Goal: Information Seeking & Learning: Find specific fact

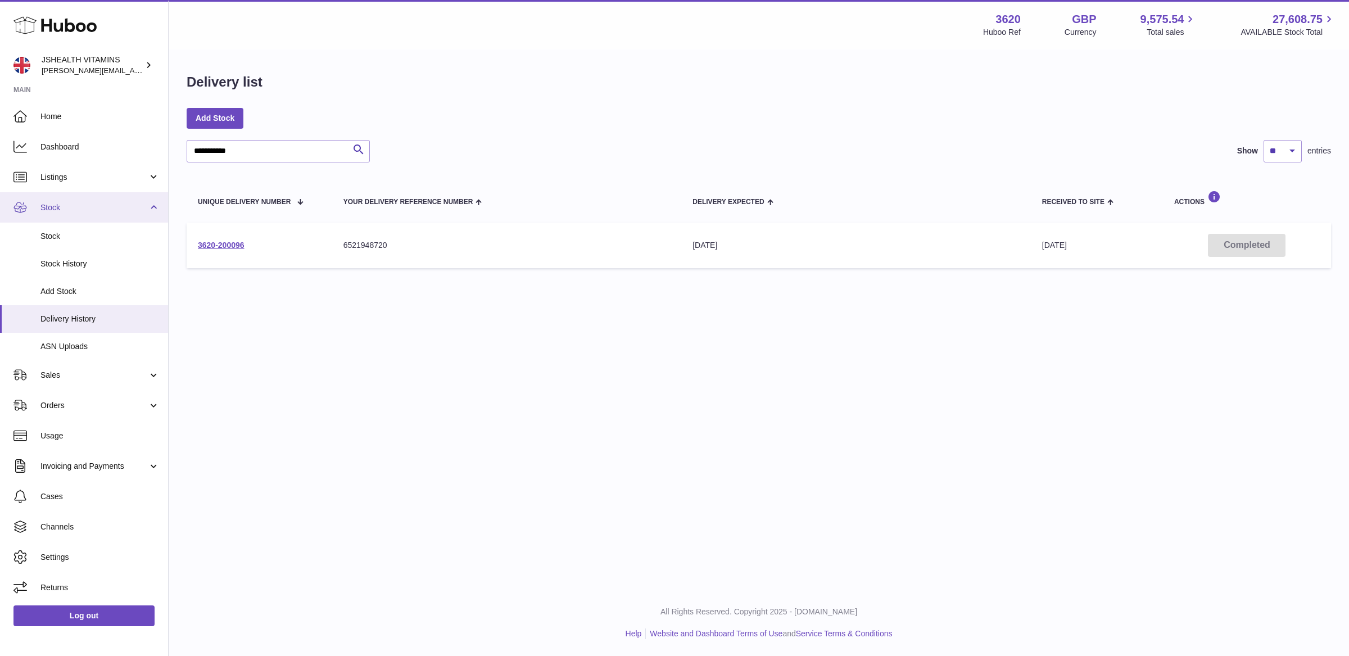
click at [74, 203] on span "Stock" at bounding box center [93, 207] width 107 height 11
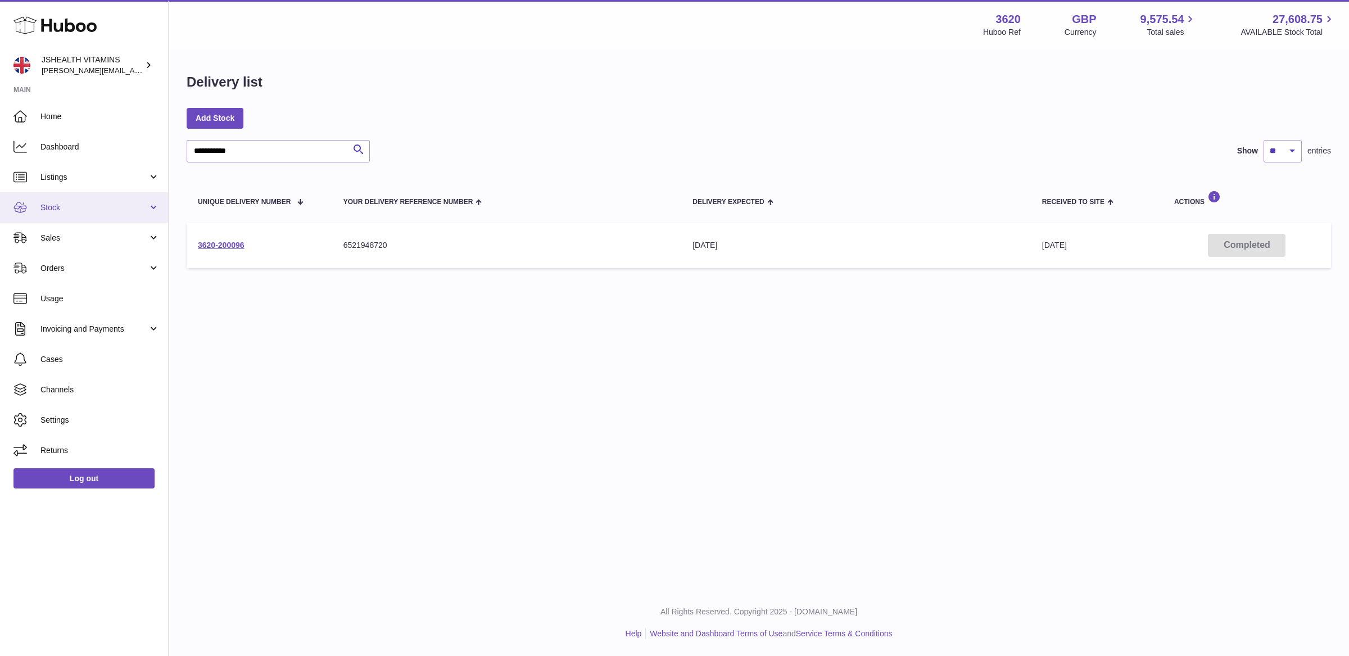
click at [66, 207] on span "Stock" at bounding box center [93, 207] width 107 height 11
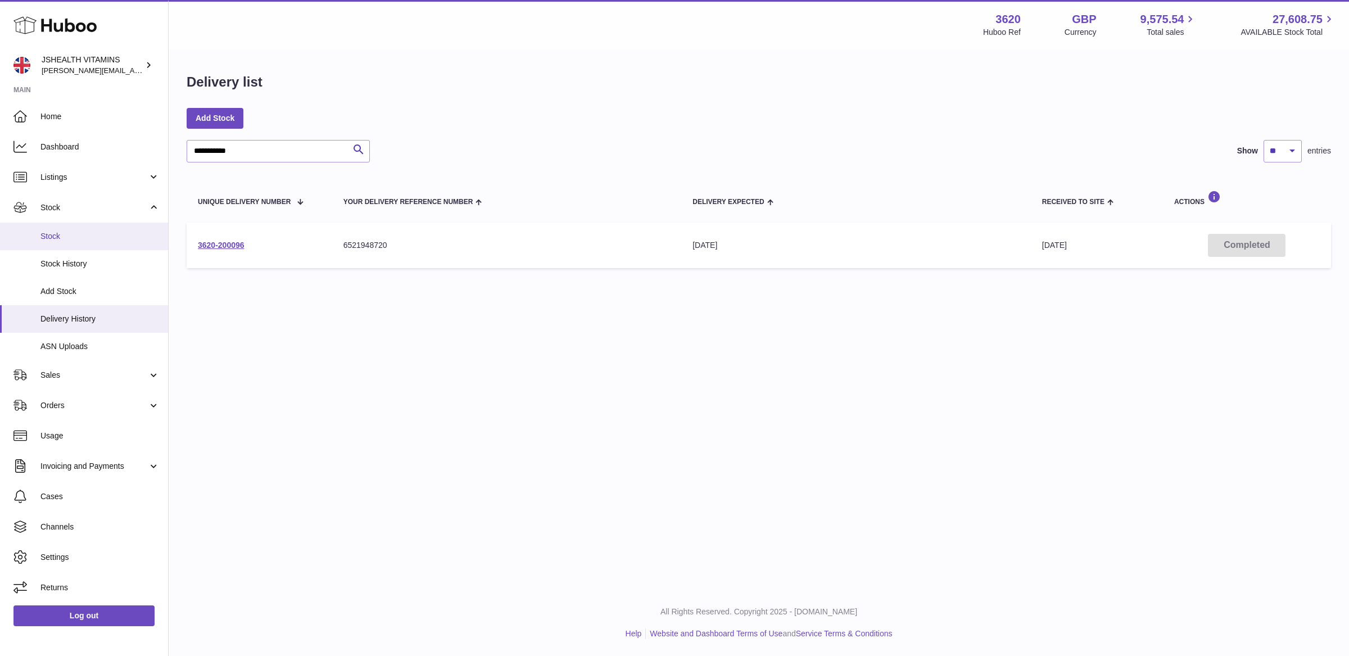
click at [65, 240] on span "Stock" at bounding box center [99, 236] width 119 height 11
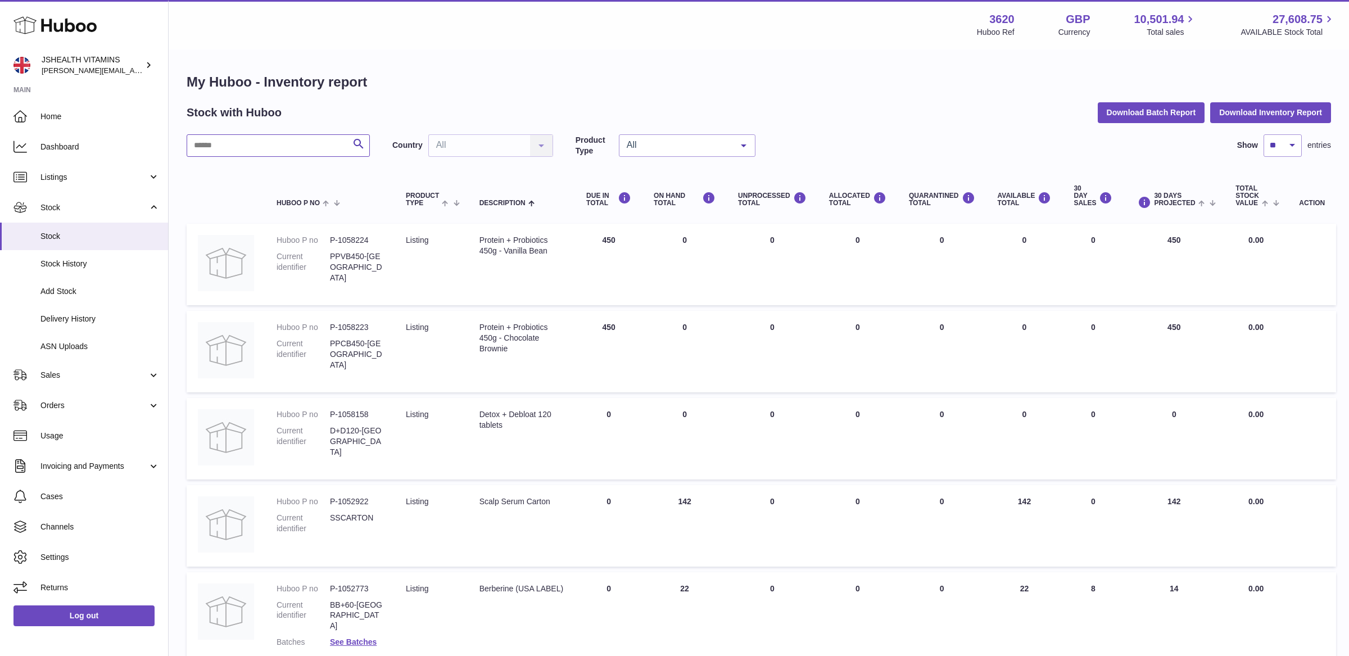
click at [246, 143] on input "text" at bounding box center [278, 145] width 183 height 22
click at [240, 144] on input "text" at bounding box center [278, 145] width 183 height 22
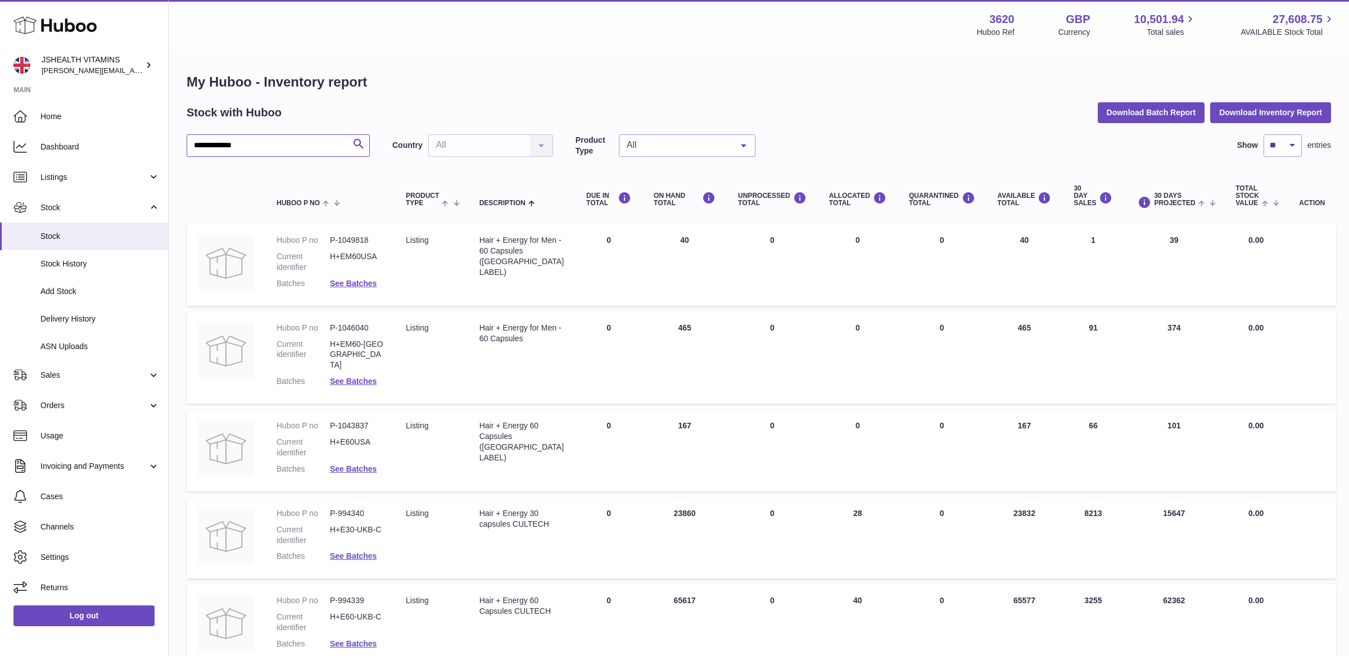
scroll to position [93, 0]
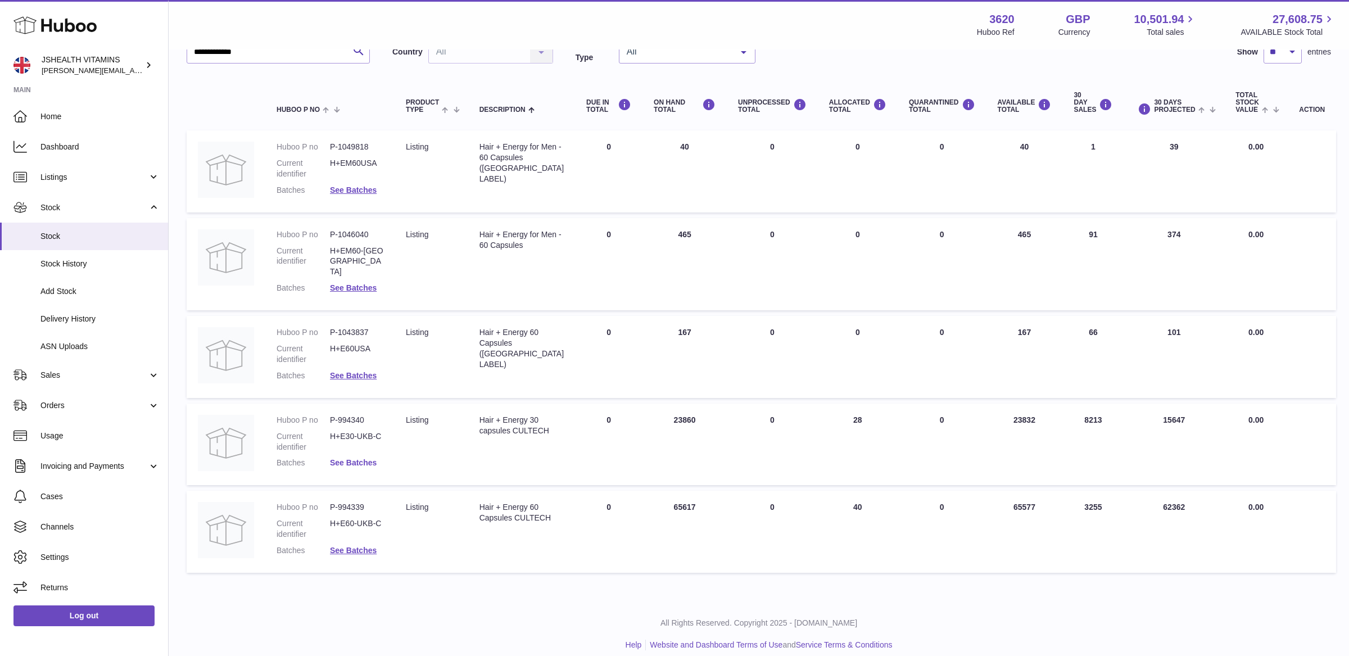
click at [359, 458] on link "See Batches" at bounding box center [353, 462] width 47 height 9
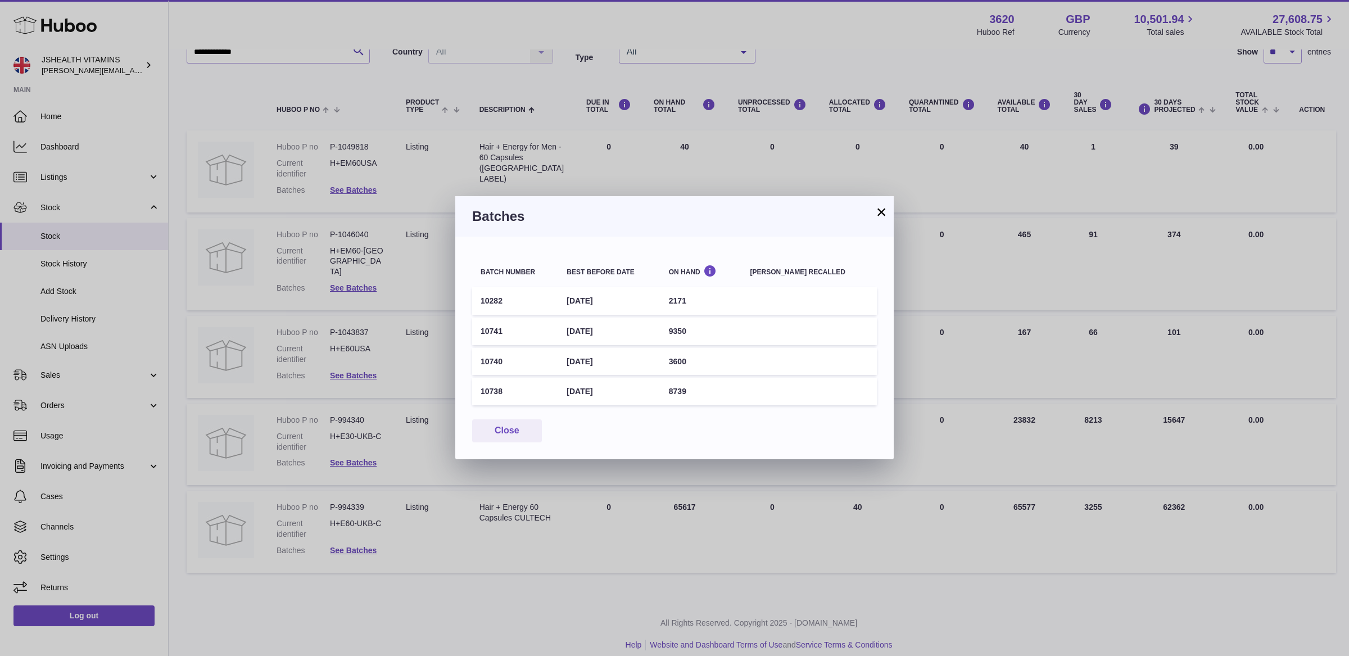
drag, startPoint x: 531, startPoint y: 333, endPoint x: 474, endPoint y: 332, distance: 56.8
click at [474, 332] on td "10741" at bounding box center [515, 332] width 86 height 28
copy td "10741"
click at [499, 425] on button "Close" at bounding box center [507, 430] width 70 height 23
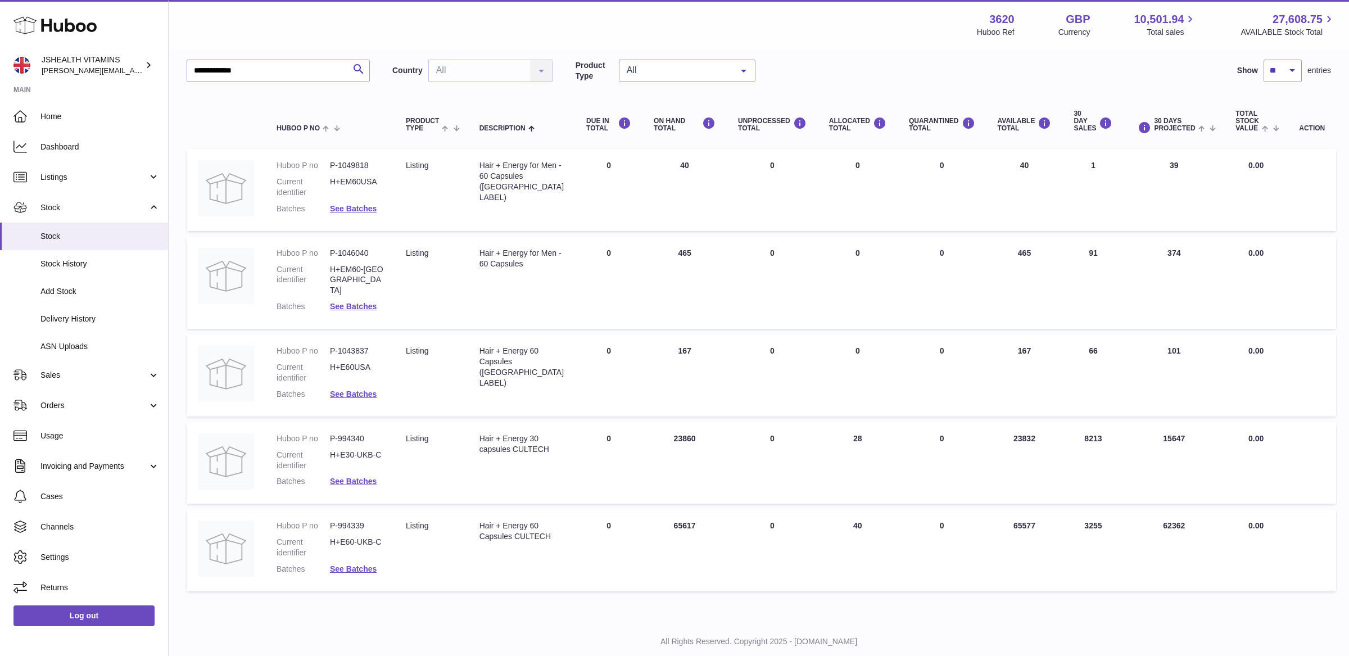
scroll to position [74, 0]
click at [344, 565] on link "See Batches" at bounding box center [353, 569] width 47 height 9
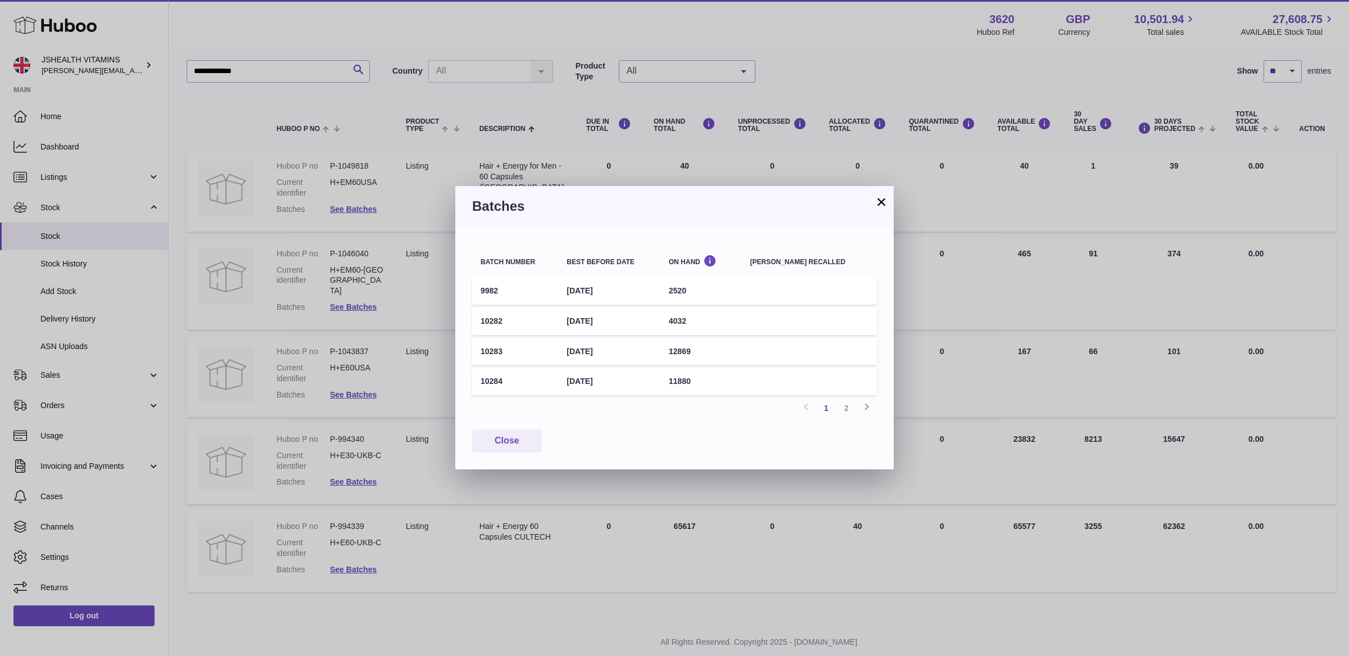
drag, startPoint x: 521, startPoint y: 320, endPoint x: 453, endPoint y: 319, distance: 68.0
click at [453, 319] on div "× Batches Batch number Best before date On Hand [PERSON_NAME] recalled 9982 [DA…" at bounding box center [674, 328] width 1349 height 656
copy table "Batch number Best before date On Hand Batch recalled 9982 [DATE] 2520 10282"
click at [471, 317] on div "Batch number Best before date On Hand [PERSON_NAME] recalled 9982 [DATE] 2520 1…" at bounding box center [674, 348] width 439 height 243
drag, startPoint x: 505, startPoint y: 320, endPoint x: 482, endPoint y: 320, distance: 23.6
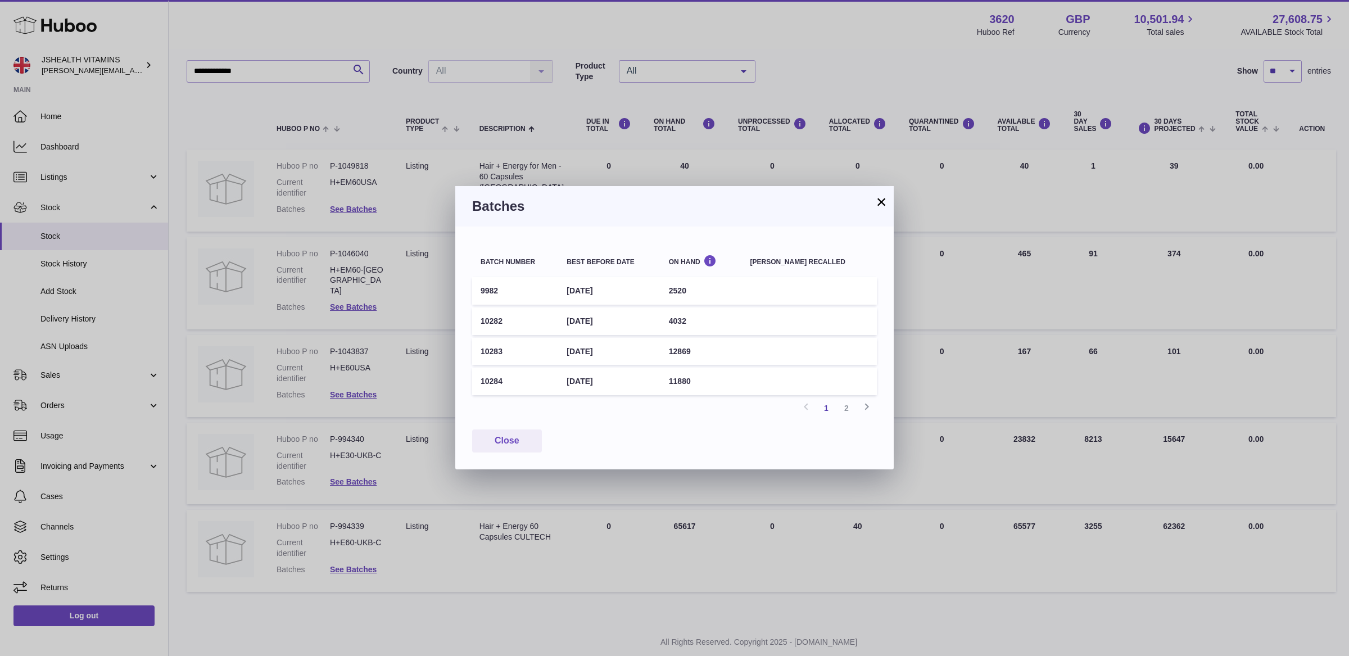
click at [482, 320] on td "10282" at bounding box center [515, 322] width 86 height 28
copy td "10282"
click at [509, 447] on button "Close" at bounding box center [507, 441] width 70 height 23
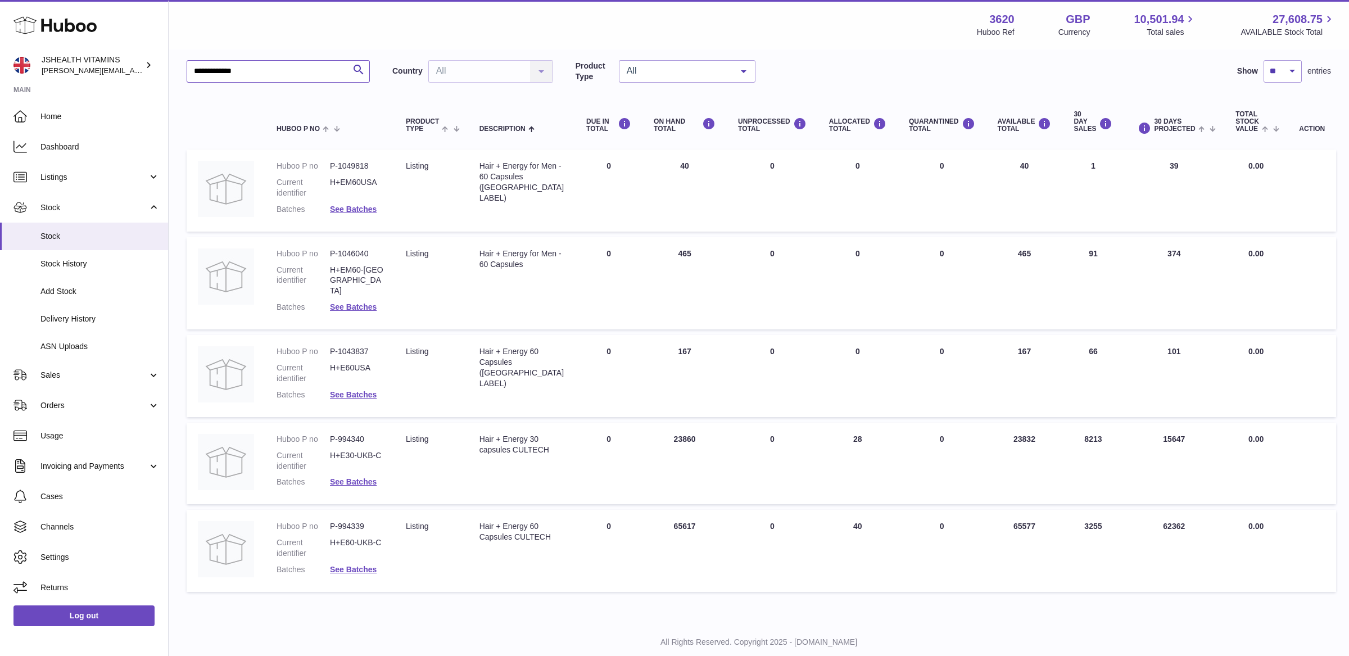
drag, startPoint x: 264, startPoint y: 75, endPoint x: 192, endPoint y: 71, distance: 72.6
click at [192, 71] on input "**********" at bounding box center [278, 71] width 183 height 22
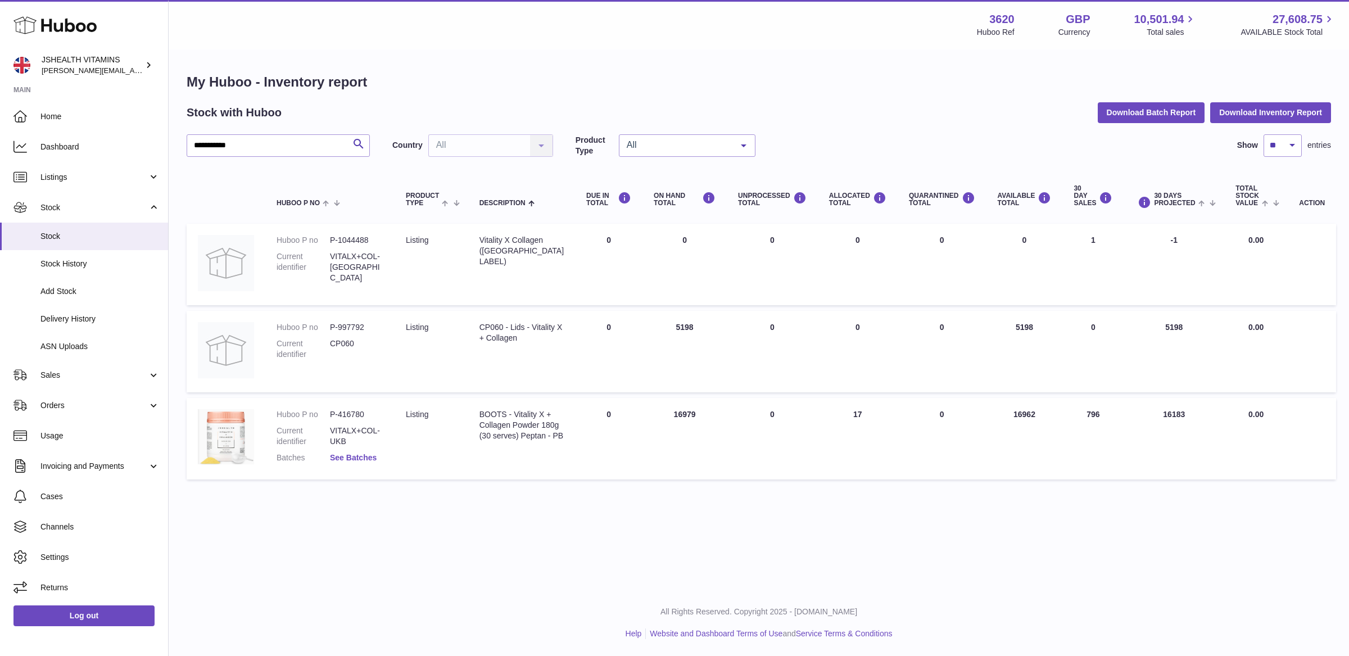
click at [347, 455] on link "See Batches" at bounding box center [353, 457] width 47 height 9
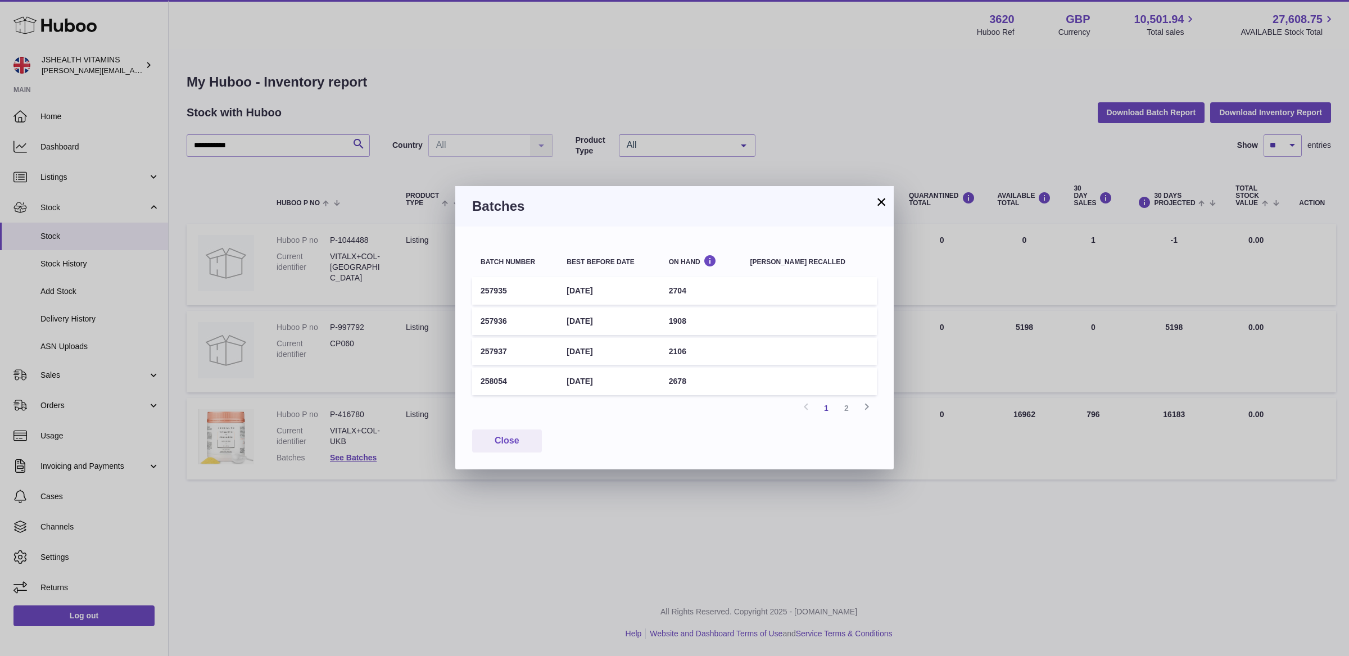
drag, startPoint x: 523, startPoint y: 383, endPoint x: 473, endPoint y: 383, distance: 49.5
click at [473, 383] on td "258054" at bounding box center [515, 382] width 86 height 28
copy td "258054"
click at [484, 441] on button "Close" at bounding box center [507, 441] width 70 height 23
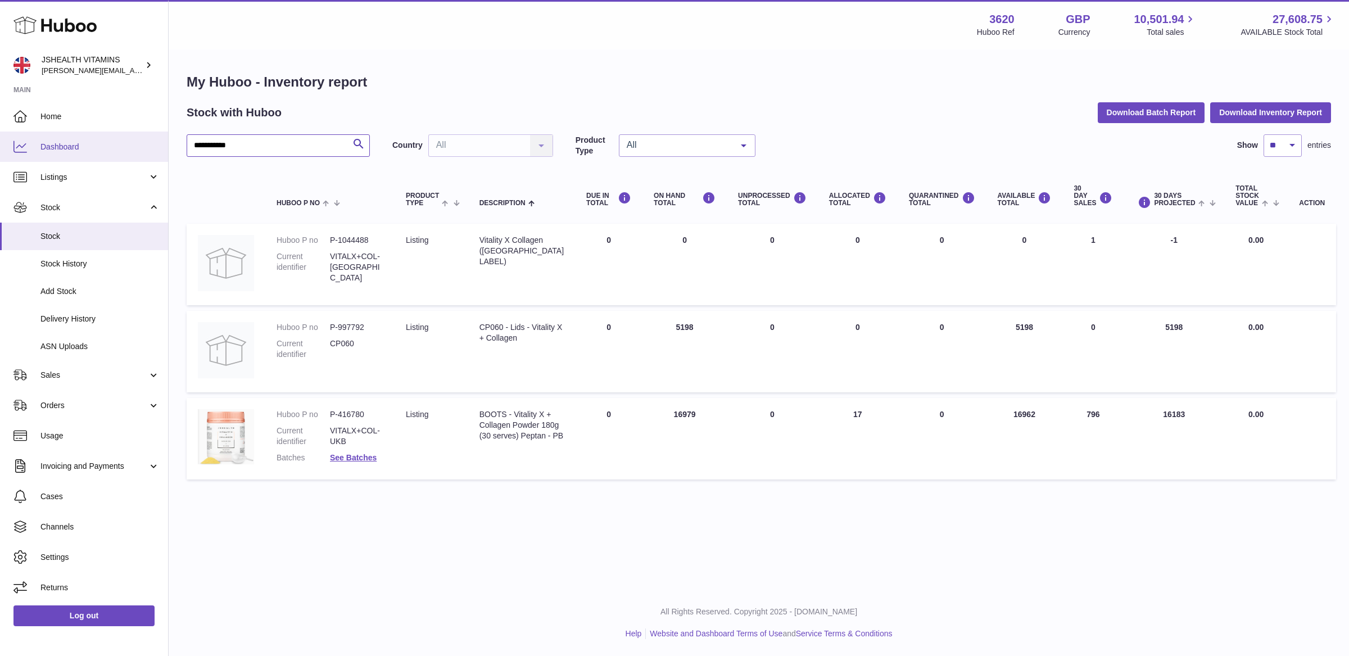
drag, startPoint x: 232, startPoint y: 146, endPoint x: 161, endPoint y: 146, distance: 70.3
click at [161, 146] on div "**********" at bounding box center [674, 328] width 1349 height 656
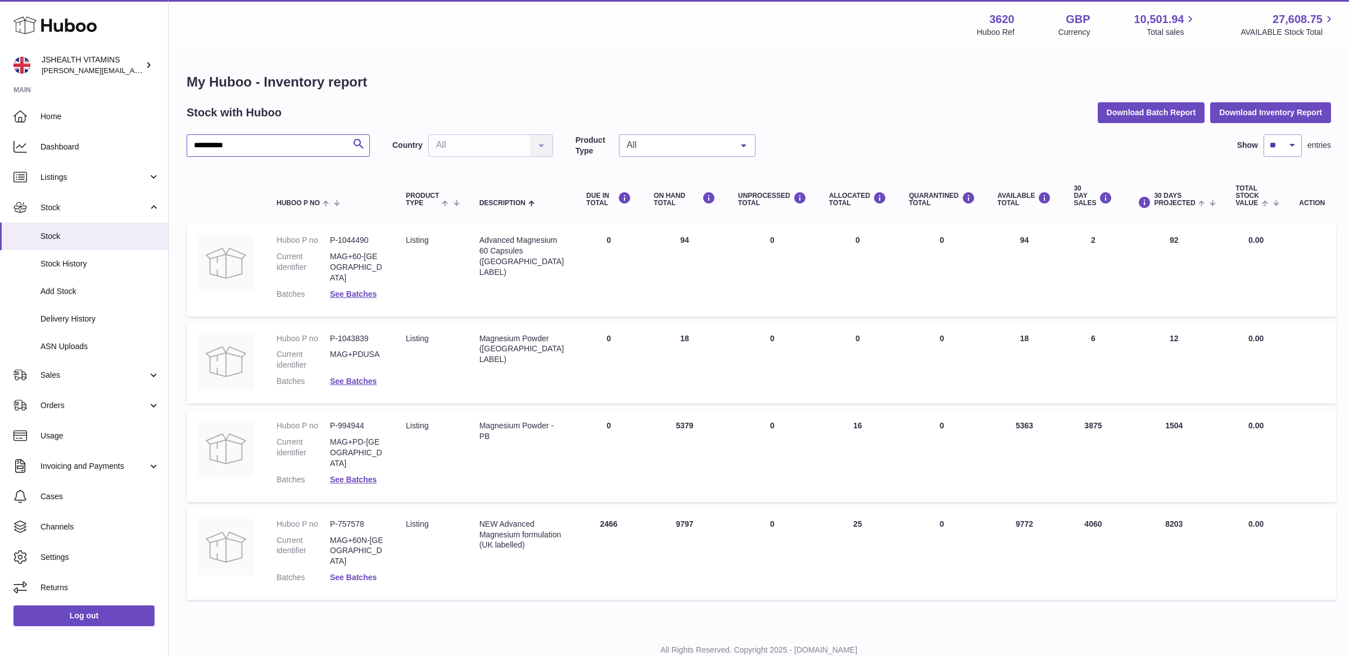
scroll to position [6, 0]
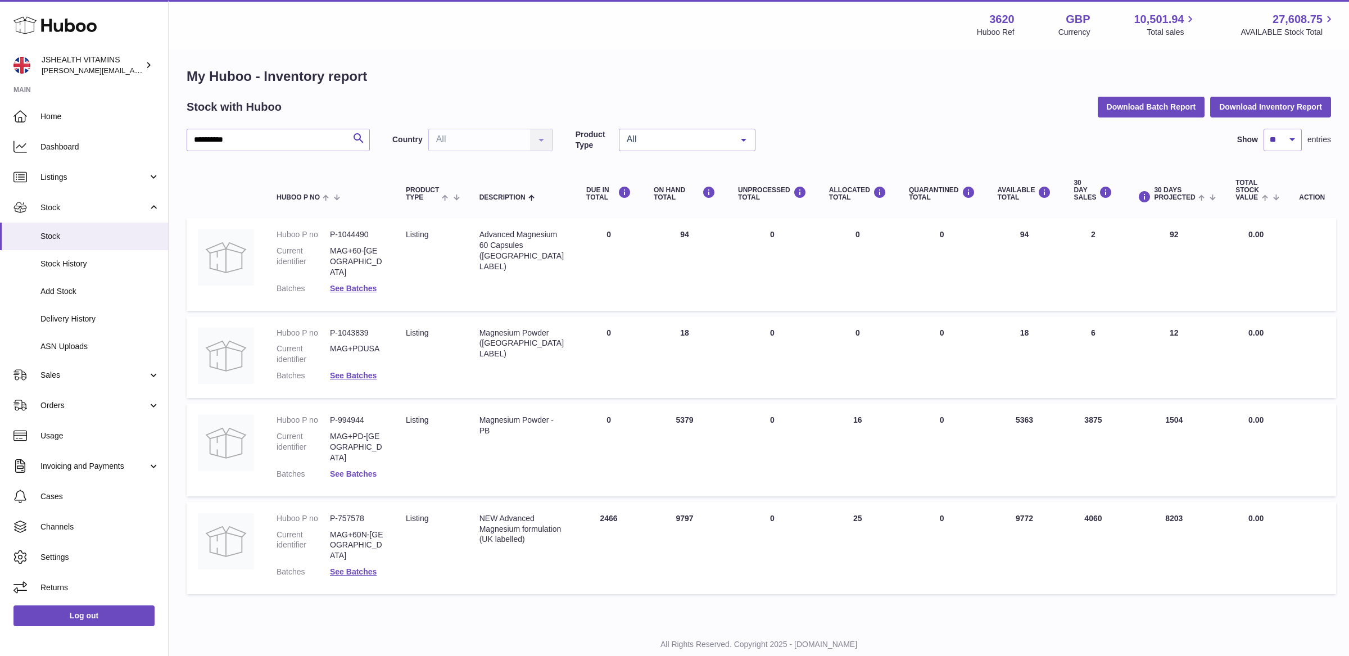
click at [355, 469] on link "See Batches" at bounding box center [353, 473] width 47 height 9
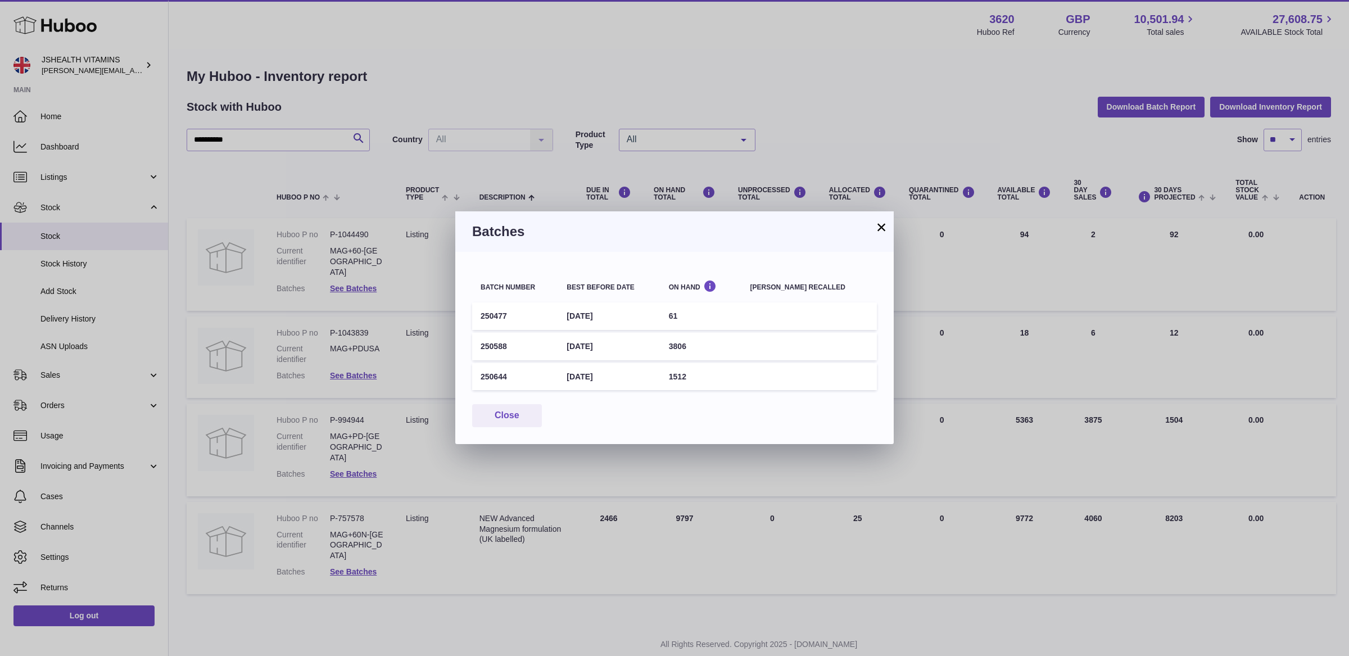
drag, startPoint x: 526, startPoint y: 318, endPoint x: 469, endPoint y: 318, distance: 56.8
click at [469, 318] on div "Batch number Best before date On Hand [PERSON_NAME] recalled 250477 [DATE] 61 2…" at bounding box center [674, 348] width 439 height 192
click at [470, 318] on div "Batch number Best before date On Hand [PERSON_NAME] recalled 250477 [DATE] 61 2…" at bounding box center [674, 348] width 439 height 192
drag, startPoint x: 513, startPoint y: 317, endPoint x: 478, endPoint y: 317, distance: 34.9
click at [478, 317] on td "250477" at bounding box center [515, 316] width 86 height 28
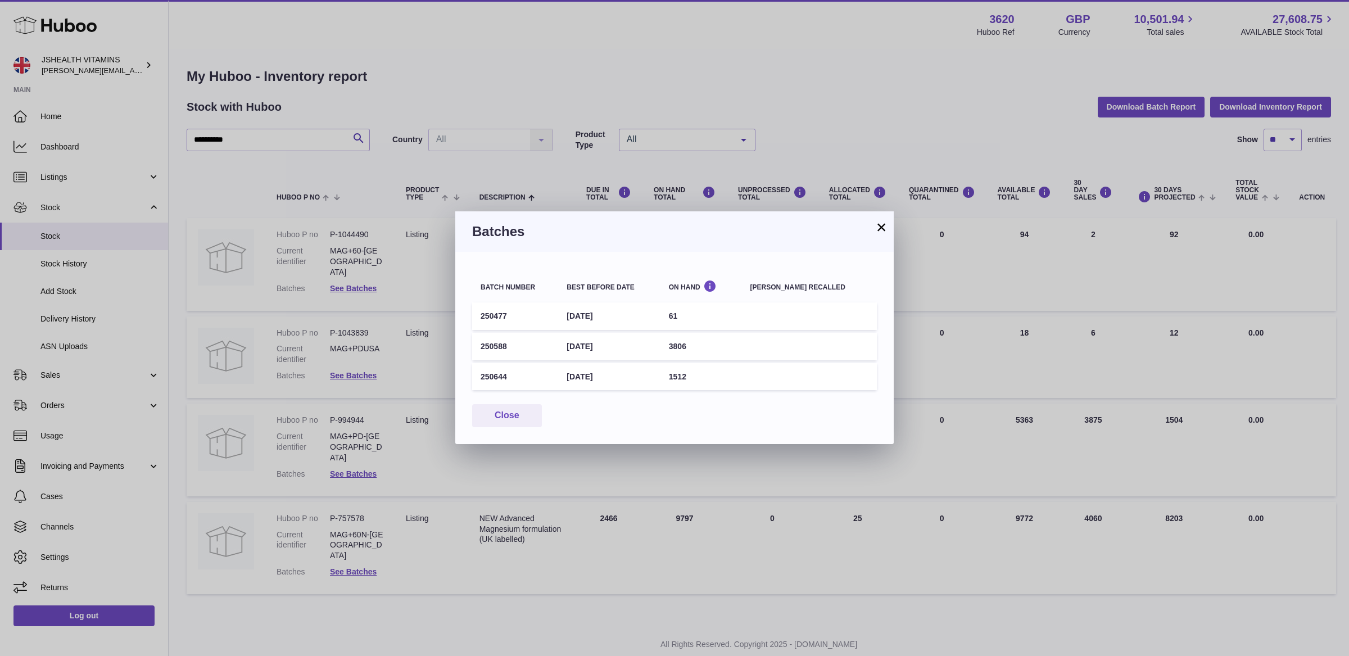
drag, startPoint x: 522, startPoint y: 346, endPoint x: 481, endPoint y: 346, distance: 40.5
click at [481, 346] on td "250588" at bounding box center [515, 347] width 86 height 28
copy td "250588"
click at [497, 426] on button "Close" at bounding box center [507, 415] width 70 height 23
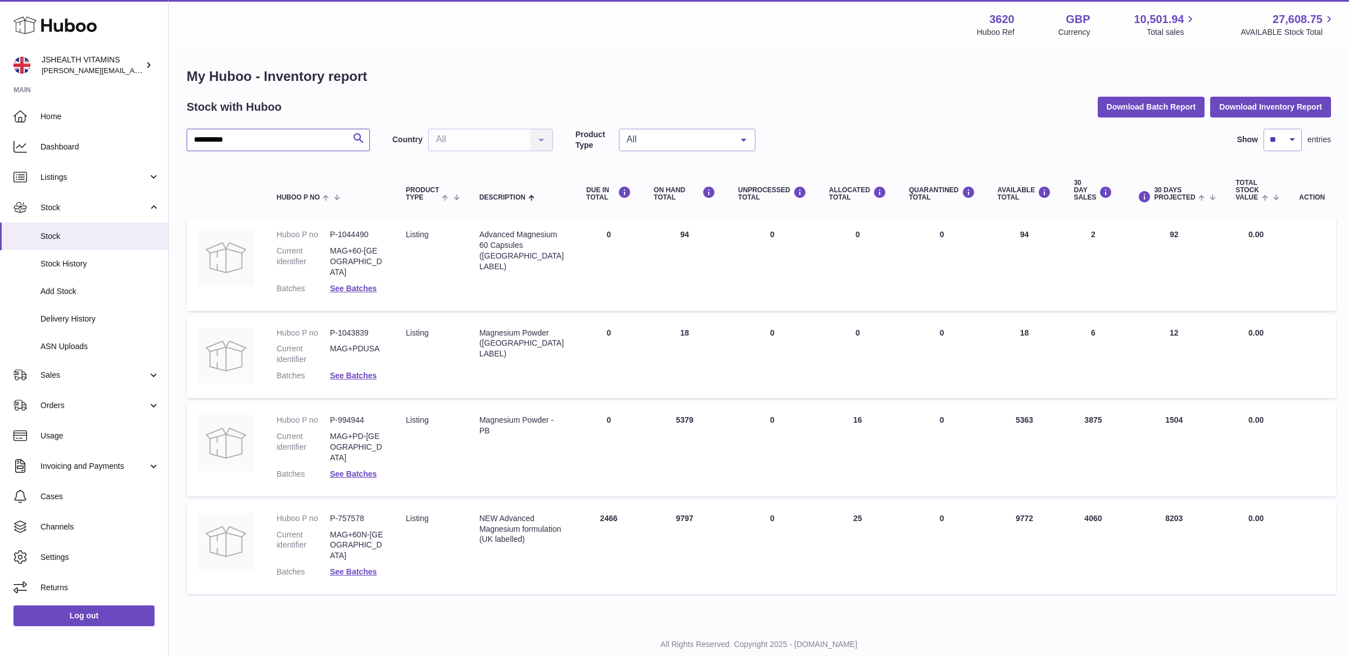
drag, startPoint x: 243, startPoint y: 142, endPoint x: 194, endPoint y: 141, distance: 48.9
click at [194, 142] on input "*********" at bounding box center [278, 140] width 183 height 22
click at [251, 131] on input "**********" at bounding box center [278, 140] width 183 height 22
click at [249, 141] on input "**********" at bounding box center [278, 140] width 183 height 22
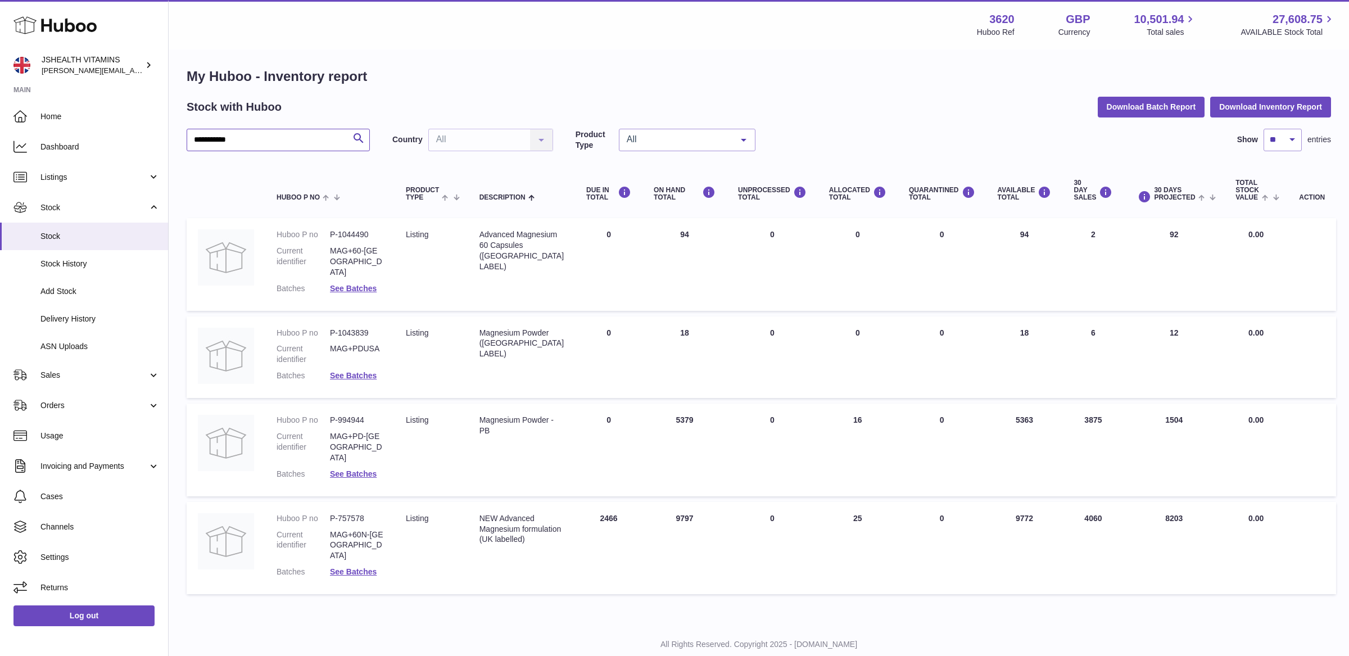
click at [249, 141] on input "**********" at bounding box center [278, 140] width 183 height 22
type input "*"
type input "**********"
drag, startPoint x: 256, startPoint y: 137, endPoint x: 185, endPoint y: 135, distance: 71.4
click at [185, 137] on div "**********" at bounding box center [759, 333] width 1181 height 577
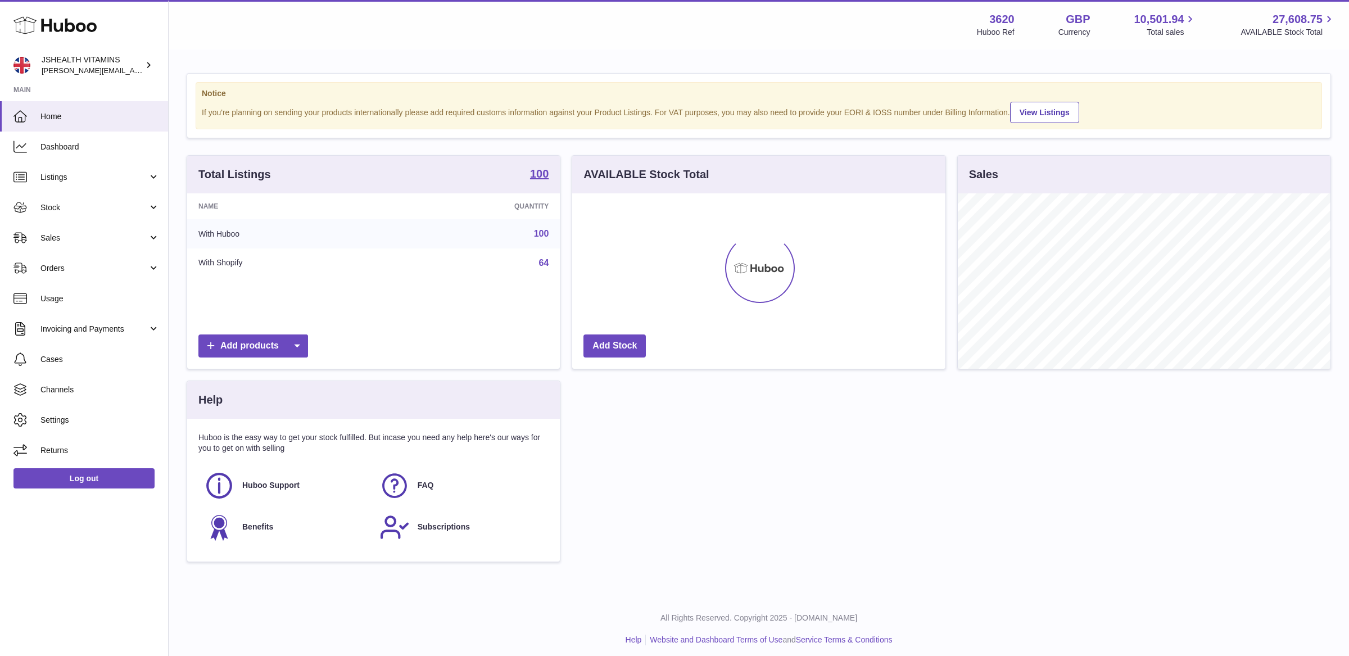
scroll to position [175, 373]
click at [112, 202] on span "Stock" at bounding box center [93, 207] width 107 height 11
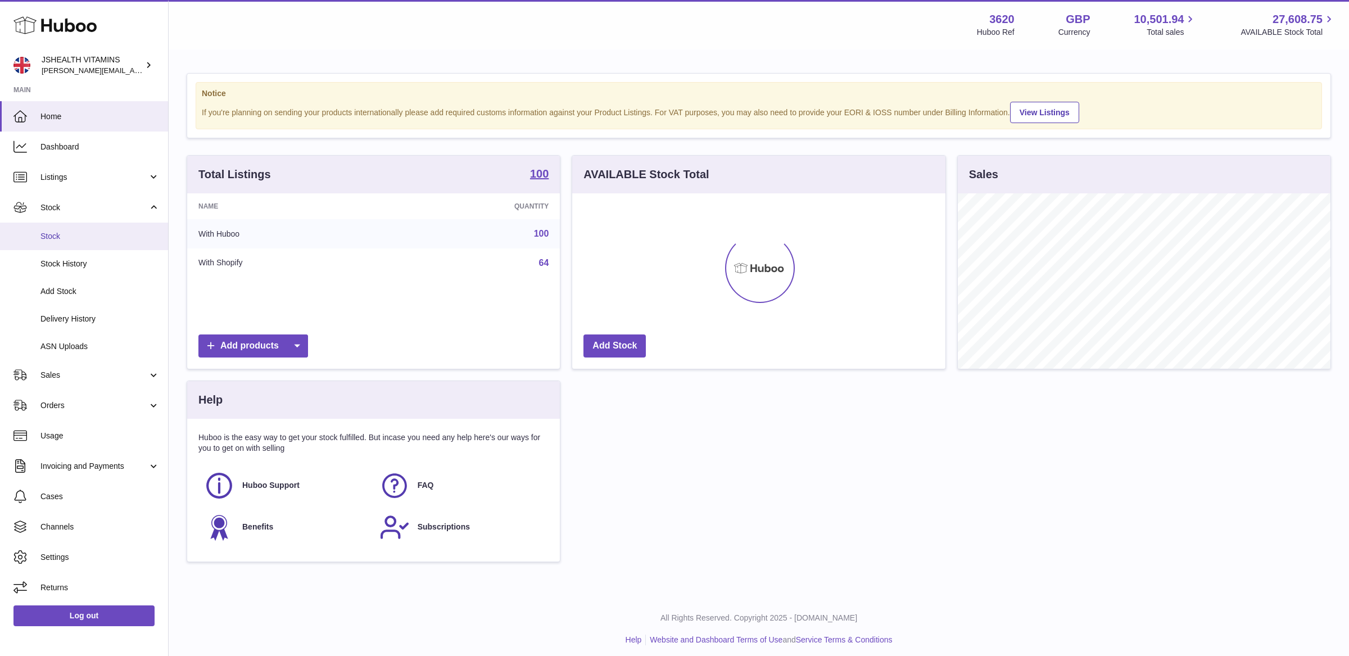
click at [107, 225] on link "Stock" at bounding box center [84, 237] width 168 height 28
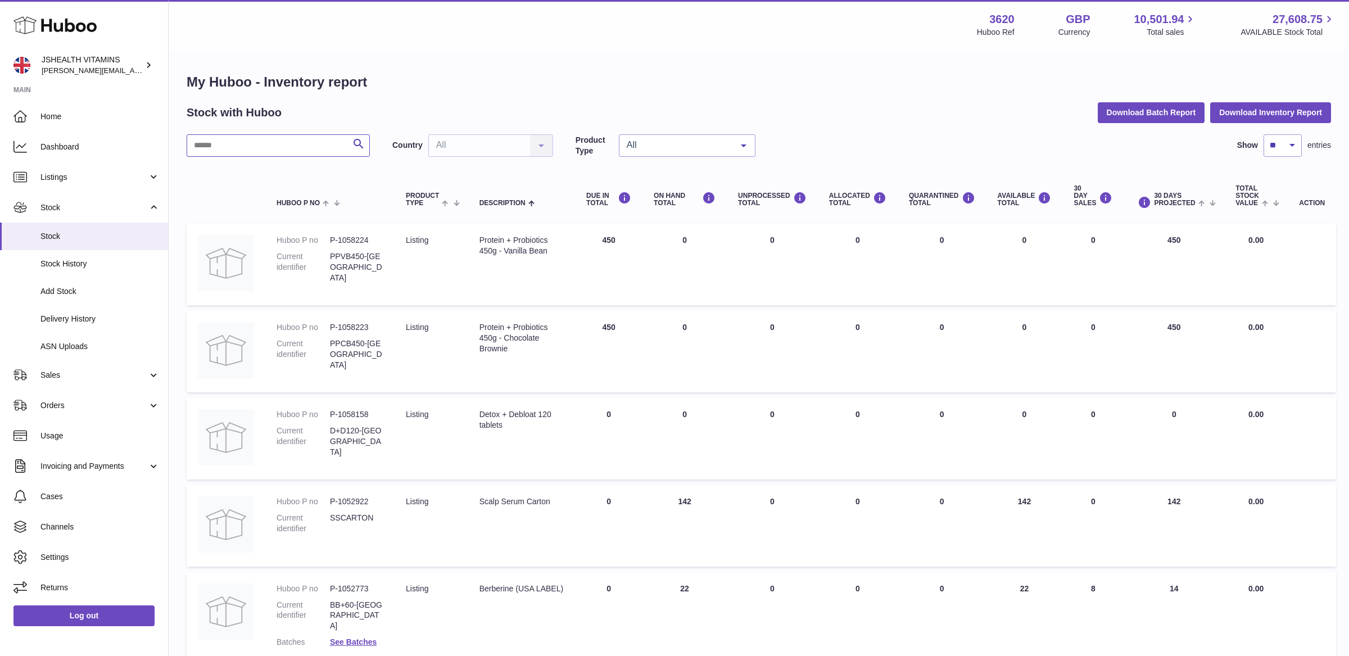
click at [207, 144] on input "text" at bounding box center [278, 145] width 183 height 22
paste input "**********"
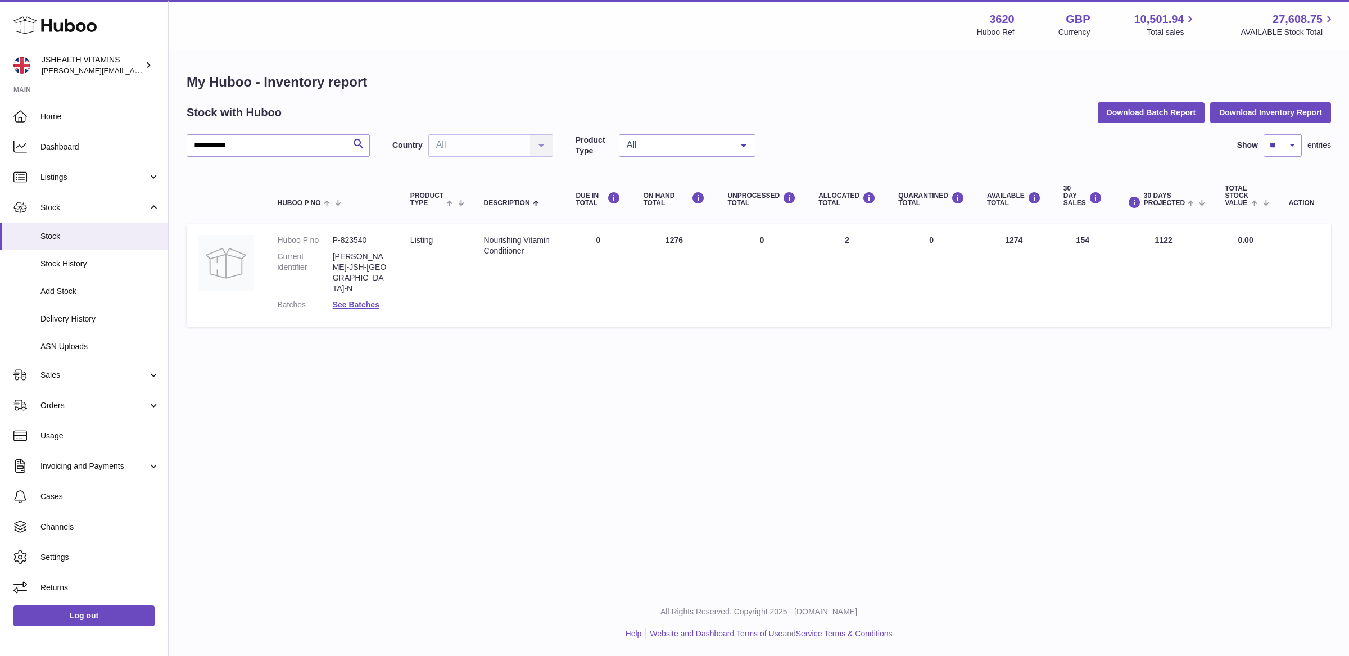
click at [364, 290] on dl "Huboo P no P-823540 Current identifier CONDIT-JSH-UK-N Batches See Batches" at bounding box center [332, 275] width 110 height 80
click at [364, 300] on link "See Batches" at bounding box center [356, 304] width 47 height 9
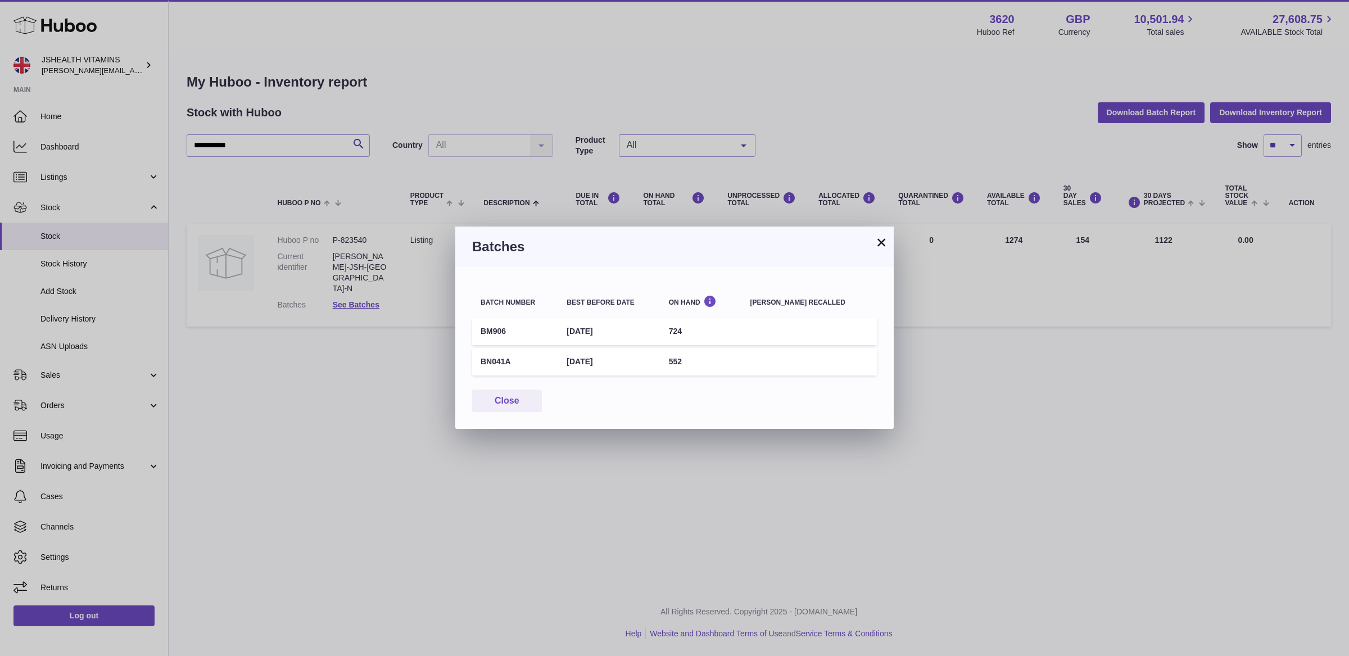
drag, startPoint x: 508, startPoint y: 332, endPoint x: 478, endPoint y: 332, distance: 29.8
click at [478, 332] on td "BM906" at bounding box center [515, 332] width 86 height 28
copy td "BM906"
click at [512, 398] on button "Close" at bounding box center [507, 401] width 70 height 23
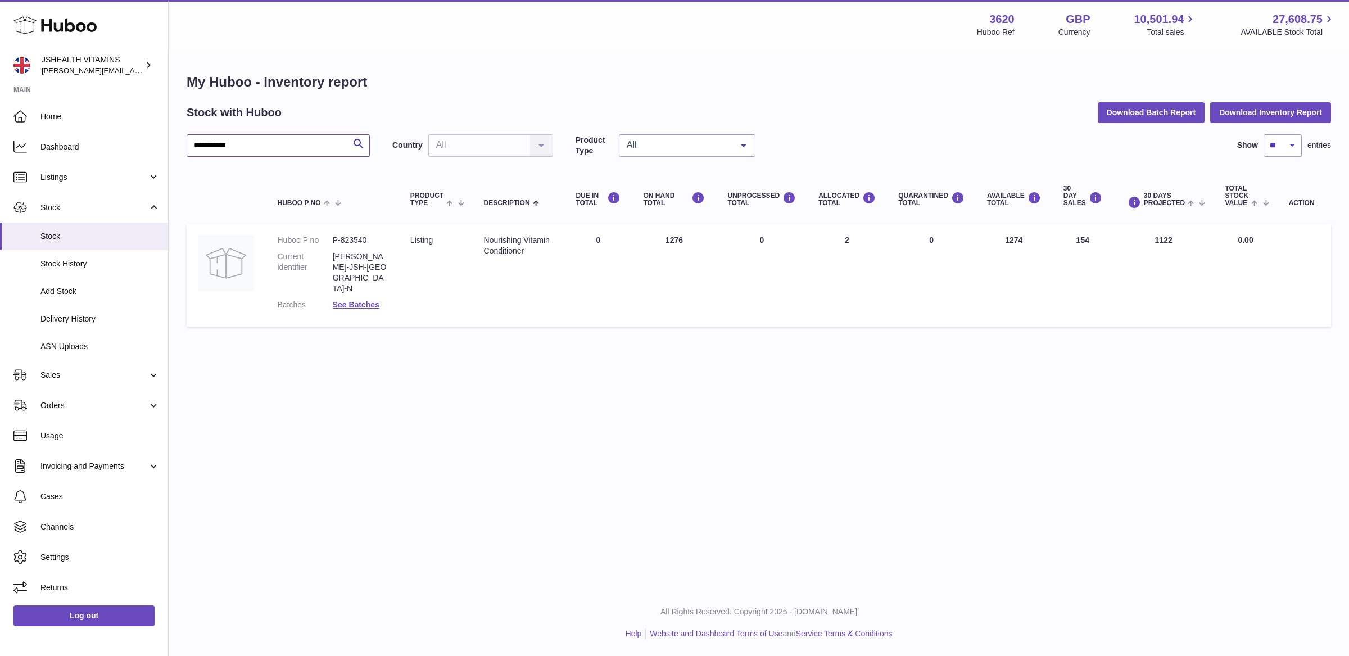
drag, startPoint x: 234, startPoint y: 144, endPoint x: 177, endPoint y: 143, distance: 57.9
click at [176, 143] on div "**********" at bounding box center [759, 203] width 1181 height 304
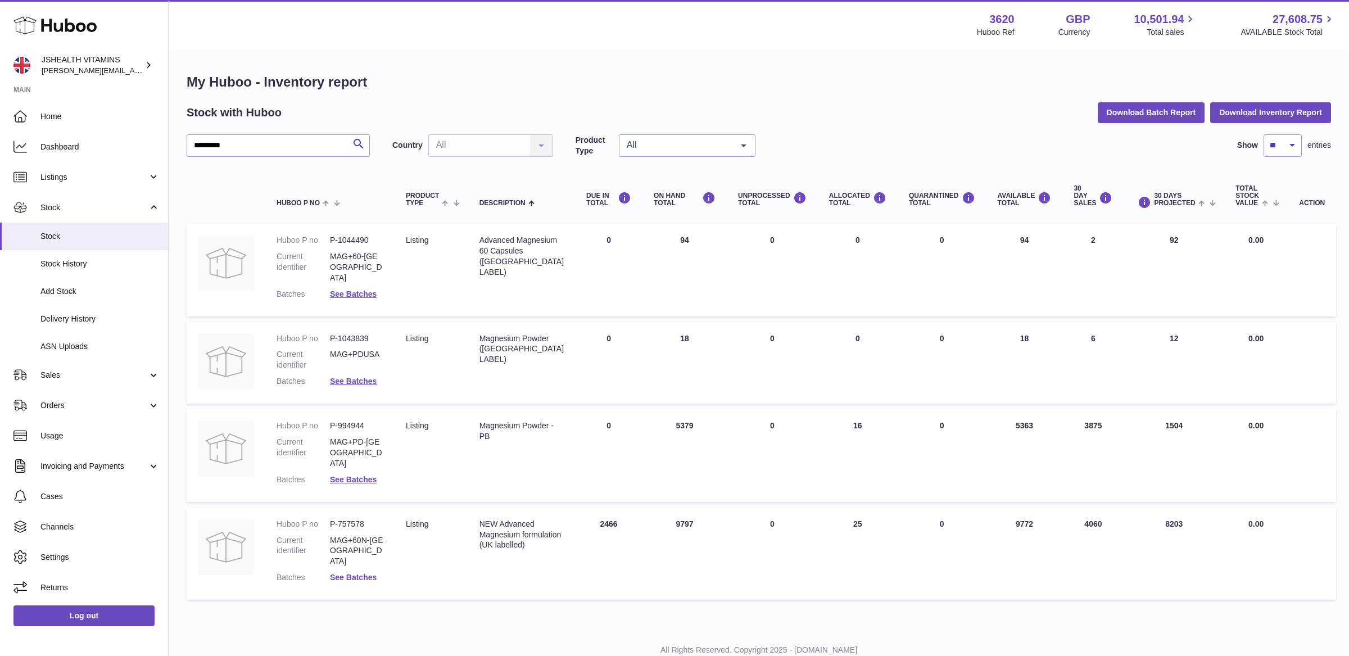
click at [371, 573] on link "See Batches" at bounding box center [353, 577] width 47 height 9
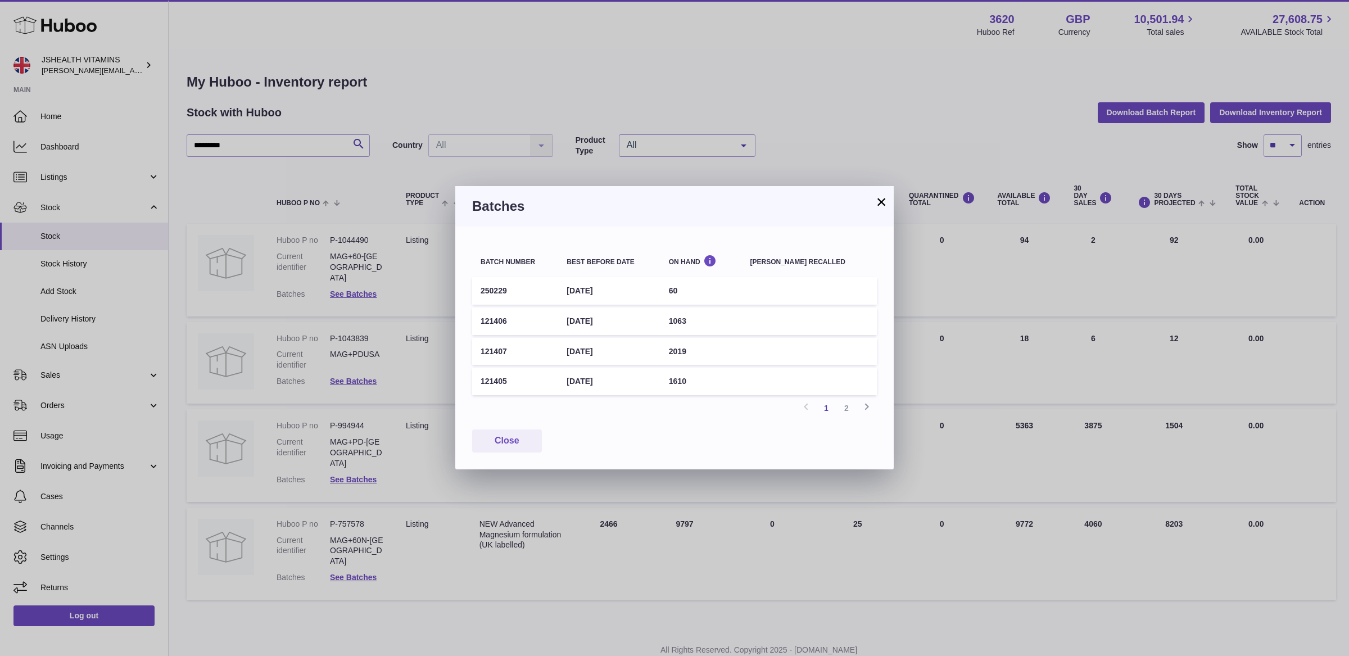
click at [507, 328] on td "121406" at bounding box center [515, 322] width 86 height 28
drag, startPoint x: 510, startPoint y: 322, endPoint x: 480, endPoint y: 322, distance: 29.8
click at [480, 322] on td "121406" at bounding box center [515, 322] width 86 height 28
copy td "121406"
click at [515, 449] on button "Close" at bounding box center [507, 441] width 70 height 23
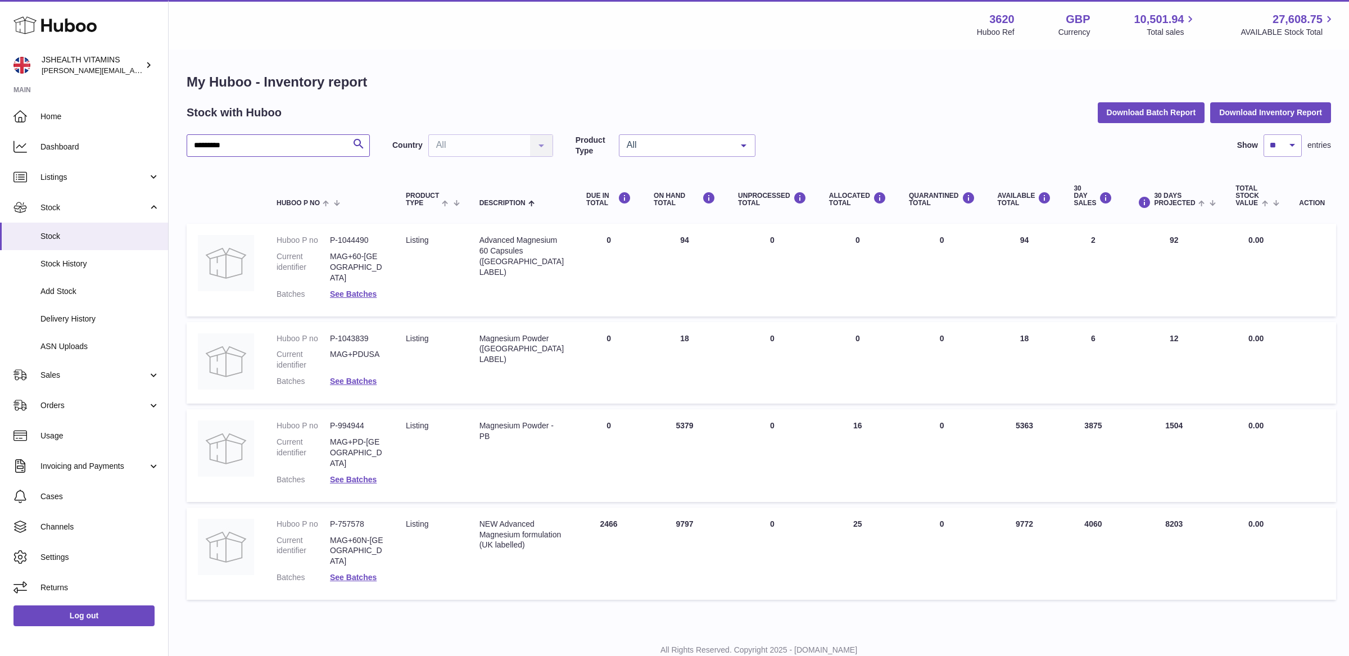
drag, startPoint x: 247, startPoint y: 149, endPoint x: 187, endPoint y: 148, distance: 60.2
click at [187, 148] on input "*********" at bounding box center [278, 145] width 183 height 22
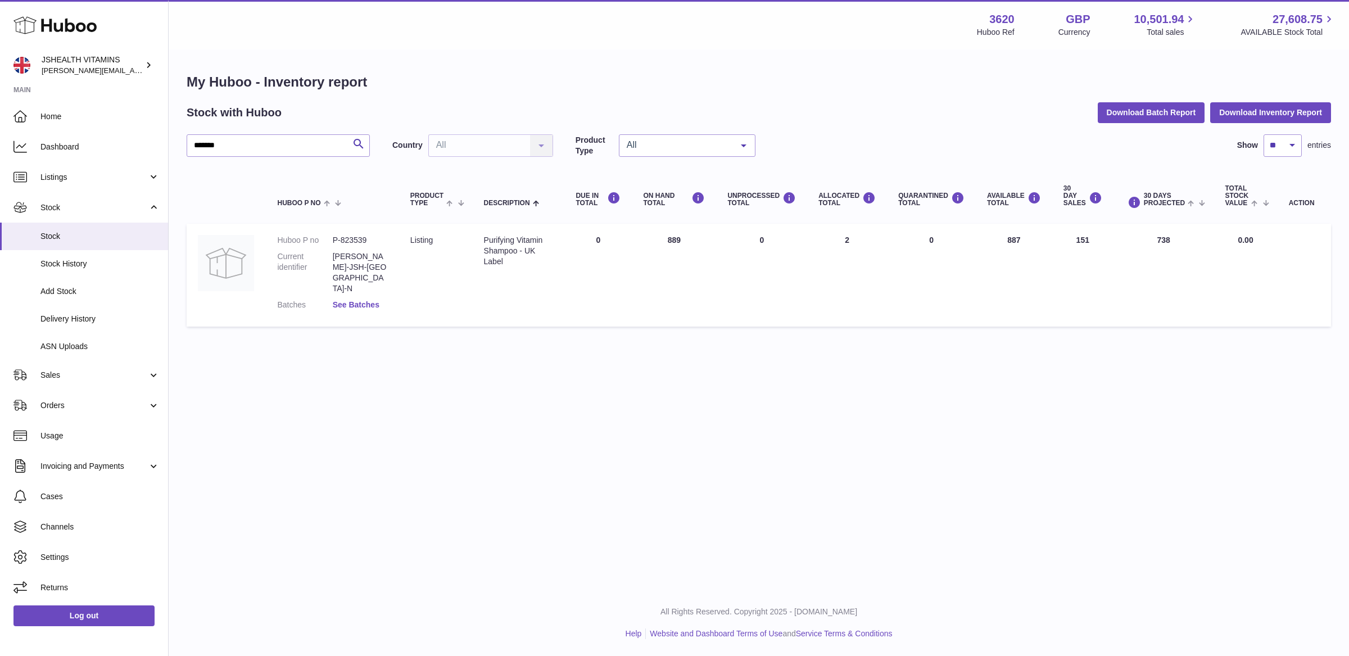
click at [351, 300] on link "See Batches" at bounding box center [356, 304] width 47 height 9
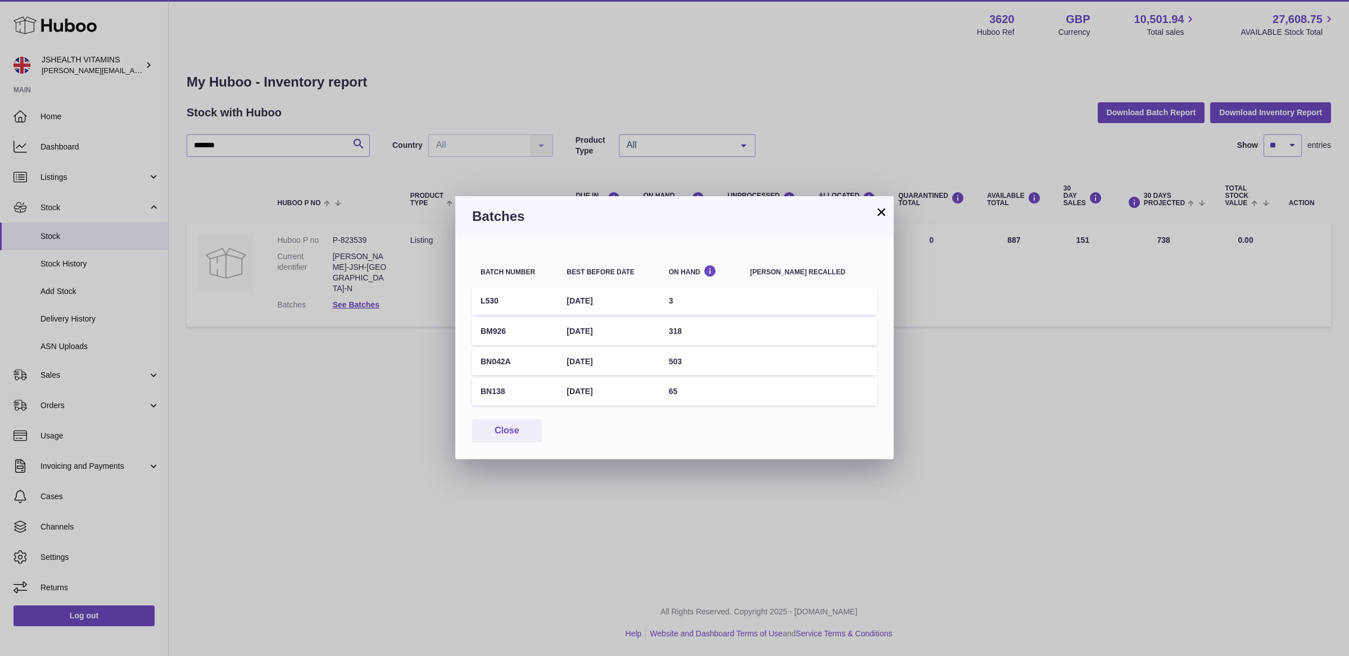
drag, startPoint x: 525, startPoint y: 337, endPoint x: 476, endPoint y: 335, distance: 49.0
click at [476, 335] on td "BM926" at bounding box center [515, 332] width 86 height 28
copy td "BM926"
click at [492, 440] on button "Close" at bounding box center [507, 430] width 70 height 23
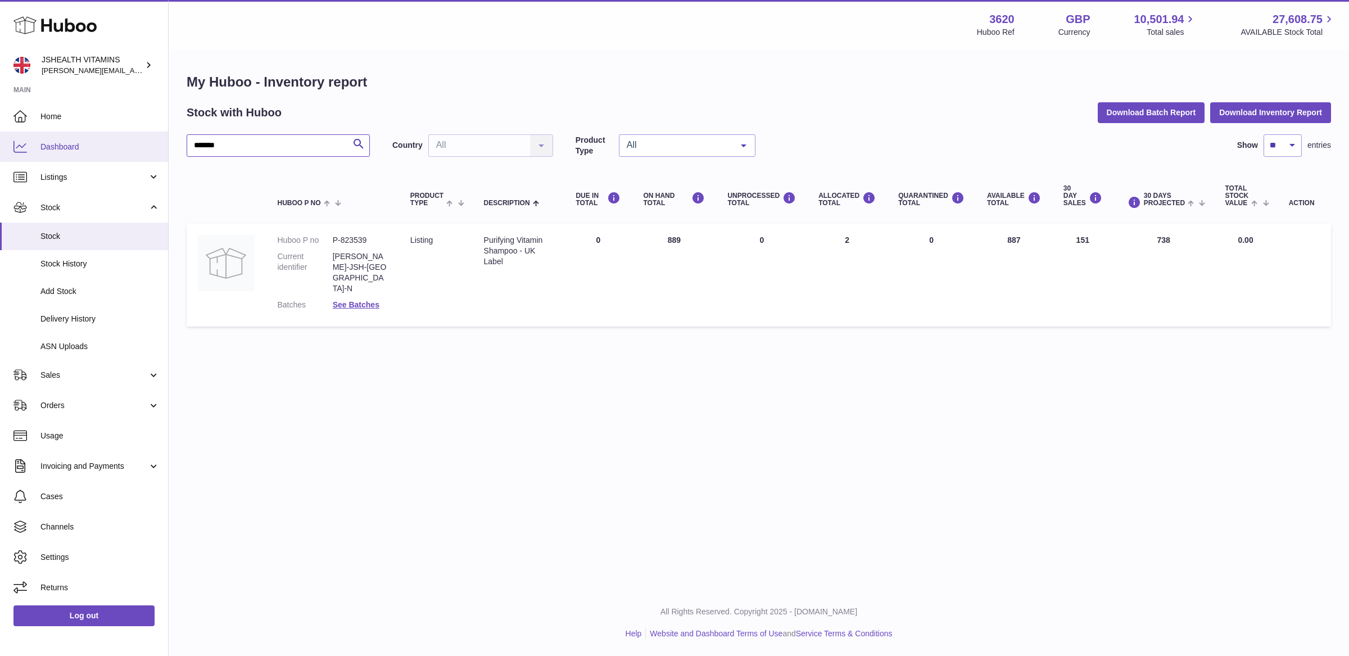
drag, startPoint x: 245, startPoint y: 144, endPoint x: 167, endPoint y: 144, distance: 77.6
click at [167, 144] on div "Huboo JSHEALTH VITAMINS francesca@jshealthvitamins.com Main Home Dashboard List…" at bounding box center [674, 328] width 1349 height 656
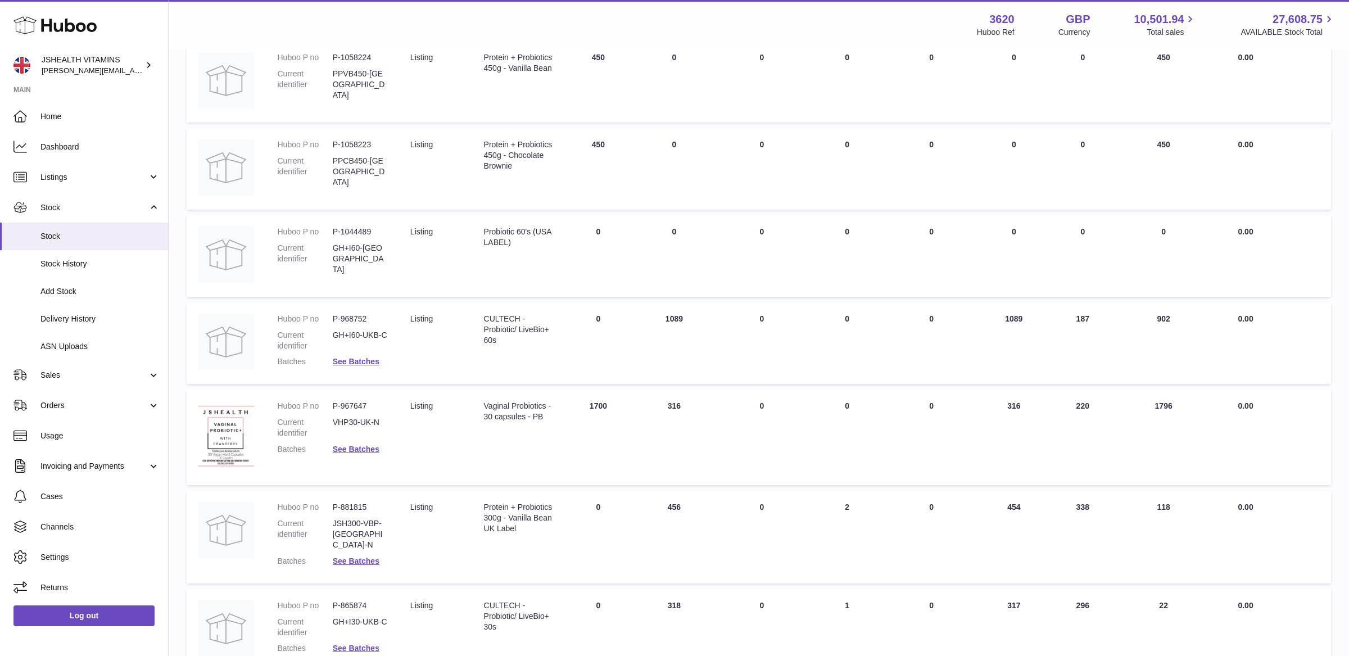
scroll to position [192, 0]
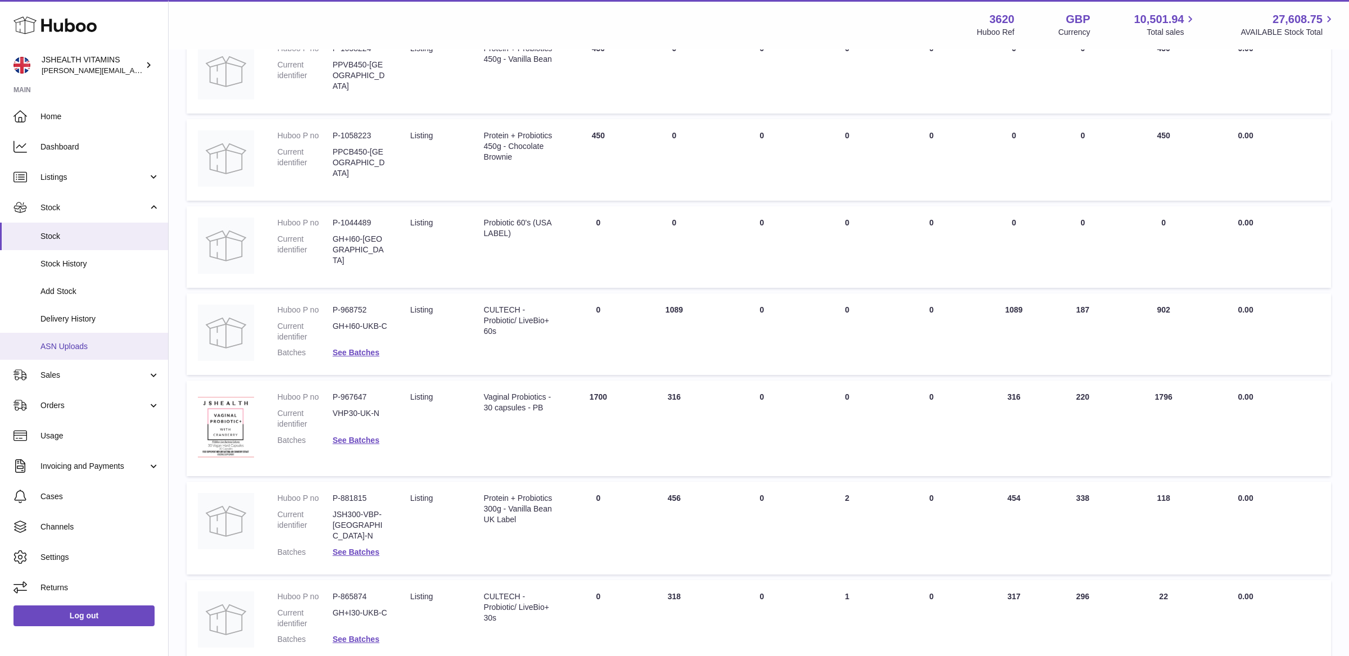
type input "*********"
click at [353, 354] on link "See Batches" at bounding box center [356, 352] width 47 height 9
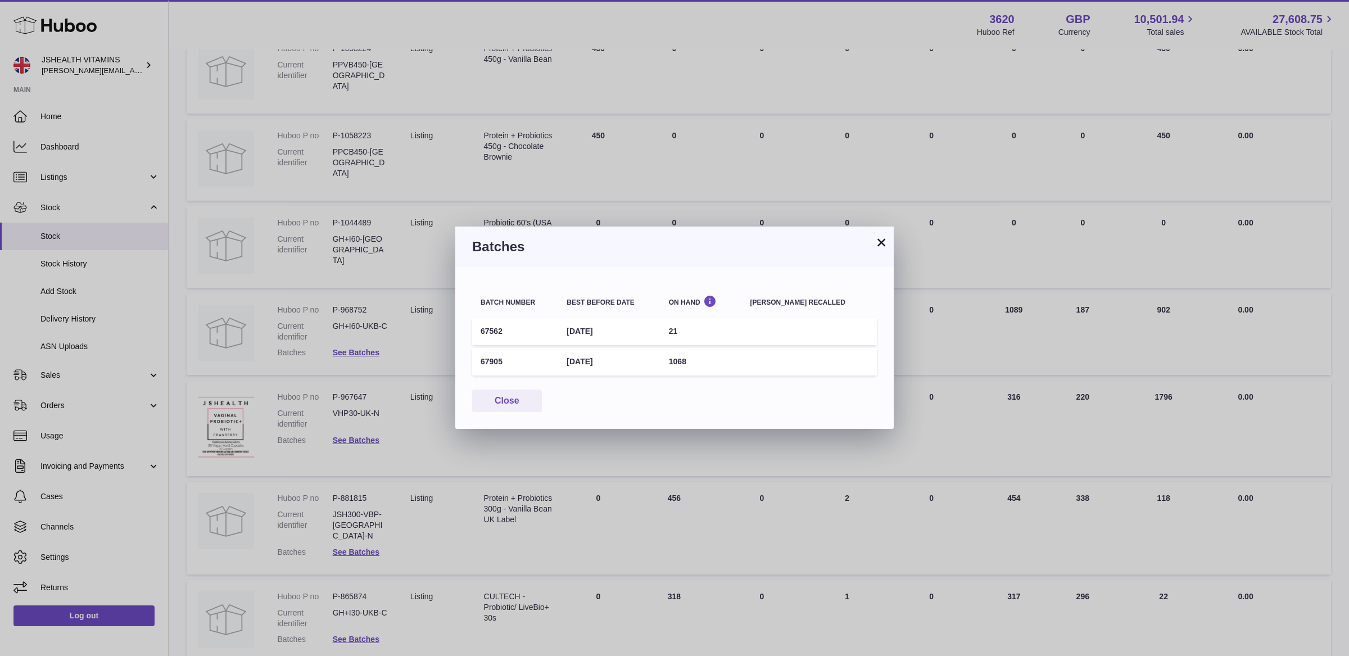
drag, startPoint x: 500, startPoint y: 363, endPoint x: 482, endPoint y: 363, distance: 18.0
click at [482, 363] on td "67905" at bounding box center [515, 362] width 86 height 28
drag, startPoint x: 512, startPoint y: 360, endPoint x: 481, endPoint y: 360, distance: 31.5
click at [481, 360] on td "67905" at bounding box center [515, 362] width 86 height 28
copy td "67905"
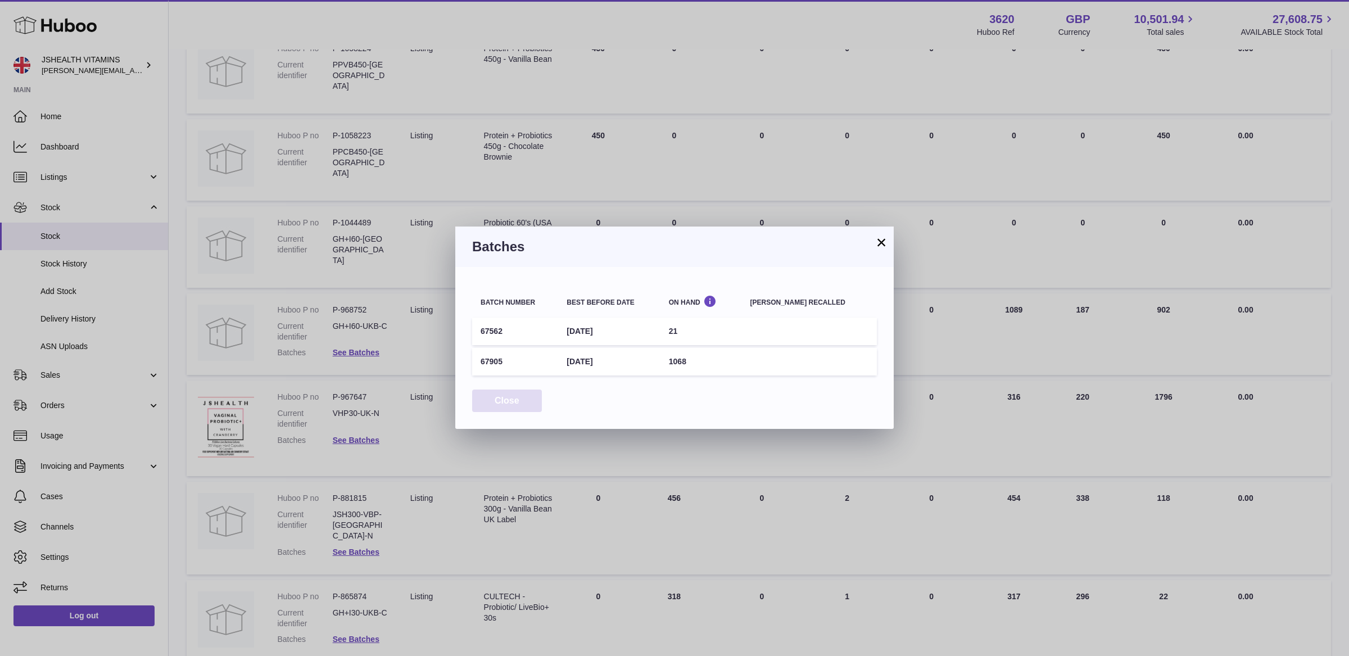
click at [513, 399] on button "Close" at bounding box center [507, 401] width 70 height 23
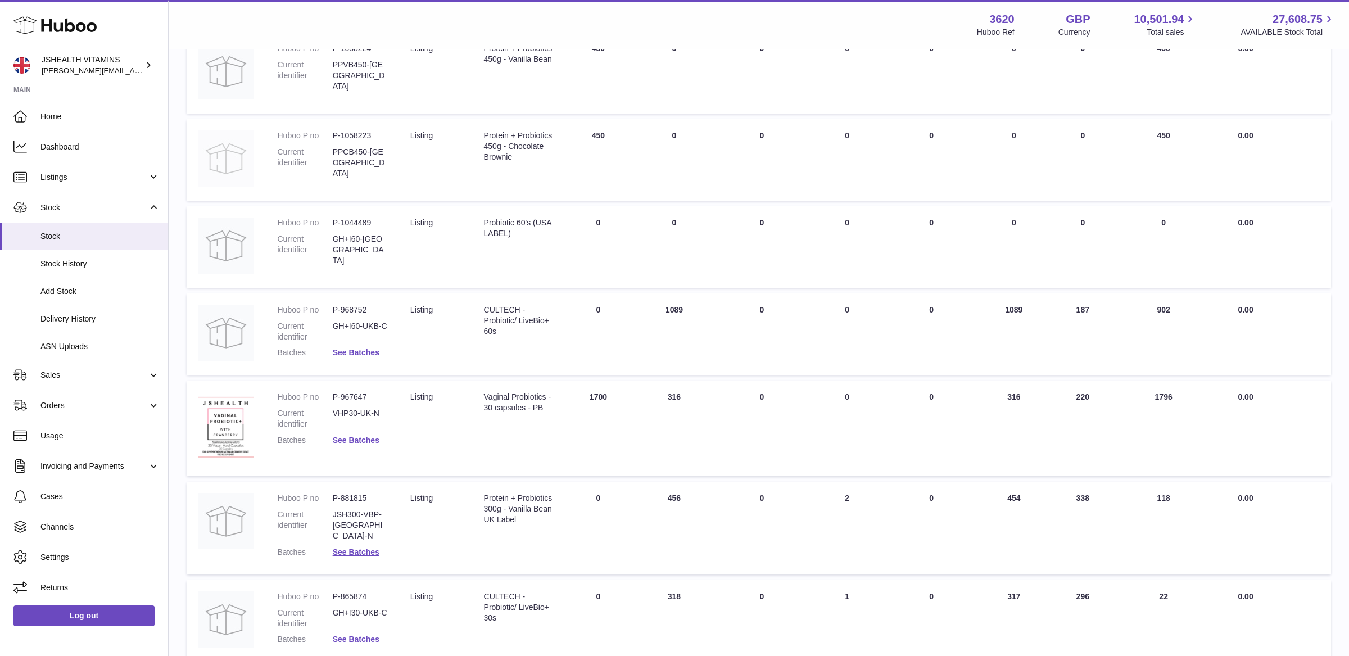
scroll to position [0, 0]
